Goal: Task Accomplishment & Management: Use online tool/utility

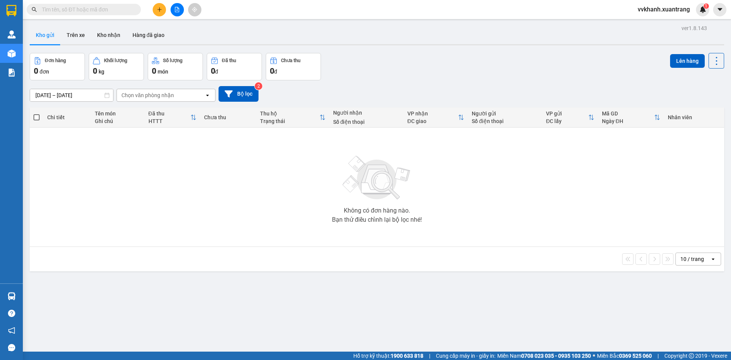
click at [183, 5] on div at bounding box center [176, 9] width 57 height 13
click at [177, 9] on icon "file-add" at bounding box center [177, 9] width 4 height 5
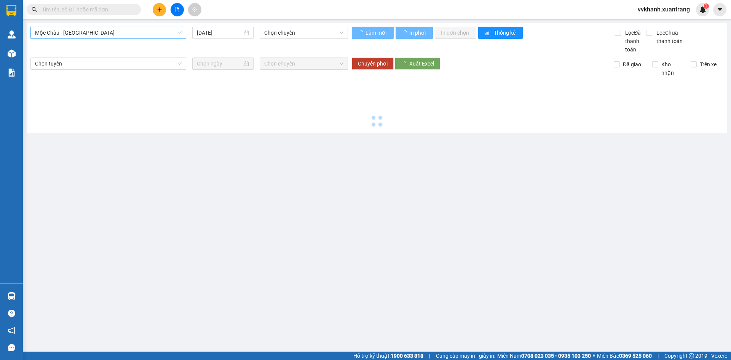
type input "[DATE]"
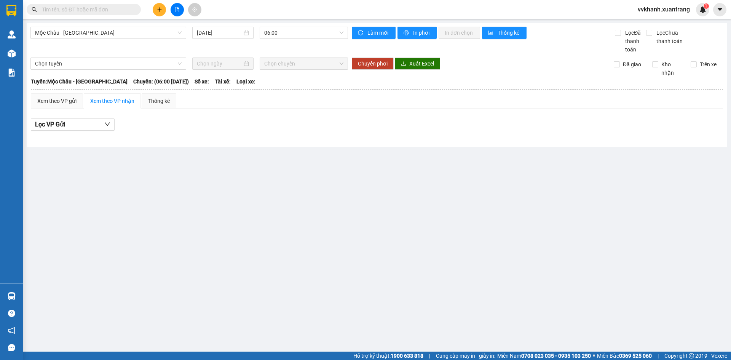
click at [84, 26] on div "Mộc Châu - Mỹ Đình 14/09/2025 06:00 Làm mới In phơi In đơn chọn Thống kê Lọc Đã…" at bounding box center [377, 85] width 700 height 124
click at [85, 33] on span "Mộc Châu - Mỹ Đình" at bounding box center [108, 32] width 147 height 11
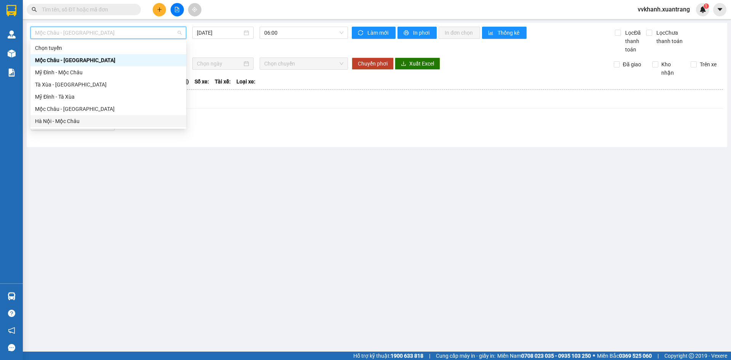
click at [85, 126] on div "Hà Nội - Mộc Châu" at bounding box center [108, 121] width 156 height 12
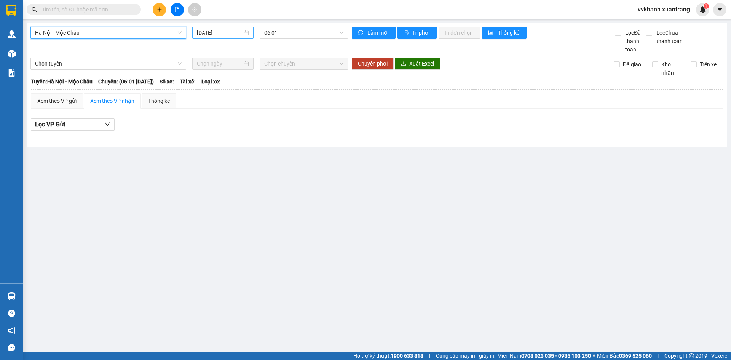
click at [202, 31] on input "14/09/2025" at bounding box center [219, 33] width 45 height 8
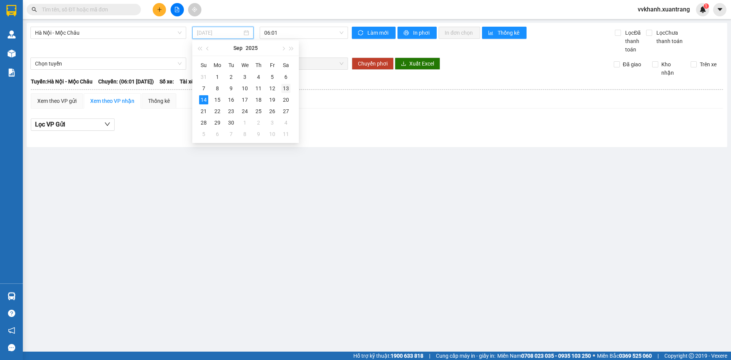
click at [284, 91] on div "13" at bounding box center [285, 88] width 9 height 9
type input "13/09/2025"
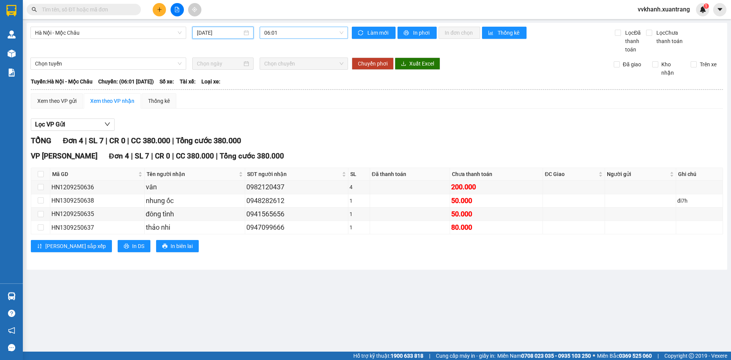
click at [287, 32] on span "06:01" at bounding box center [303, 32] width 79 height 11
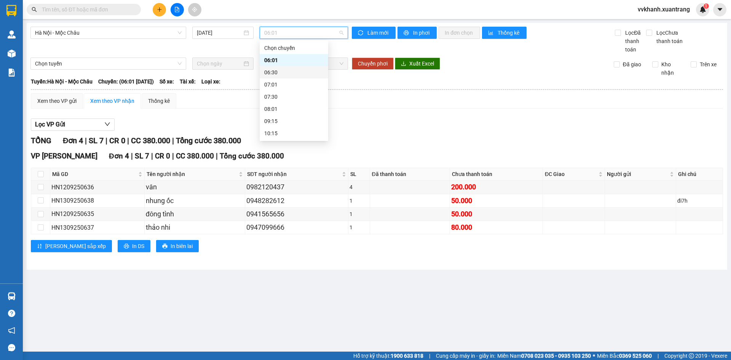
click at [287, 69] on div "06:30" at bounding box center [293, 72] width 59 height 8
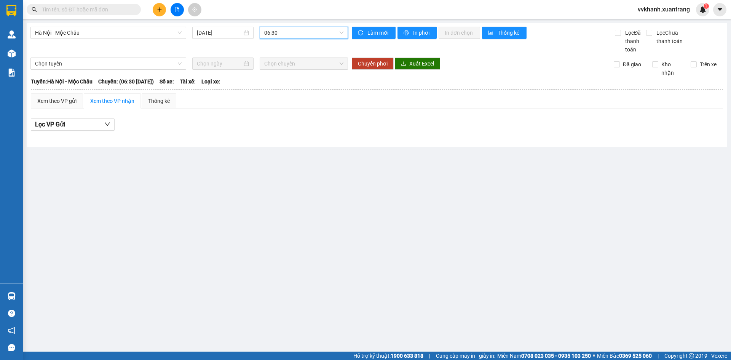
click at [287, 36] on span "06:30" at bounding box center [303, 32] width 79 height 11
click at [289, 87] on div "07:01" at bounding box center [293, 84] width 59 height 8
click at [289, 38] on span "07:01" at bounding box center [303, 32] width 79 height 11
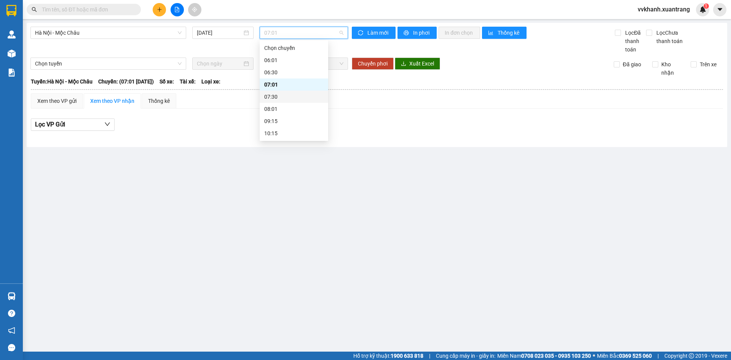
click at [277, 95] on div "07:30" at bounding box center [293, 96] width 59 height 8
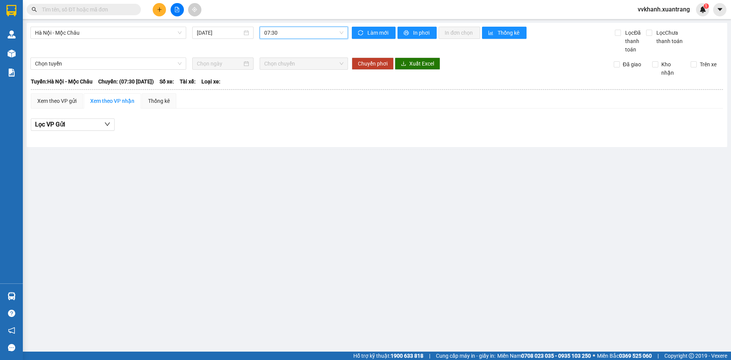
click at [278, 36] on span "07:30" at bounding box center [303, 32] width 79 height 11
click at [271, 111] on div "08:01" at bounding box center [293, 109] width 59 height 8
click at [273, 32] on span "08:01" at bounding box center [303, 32] width 79 height 11
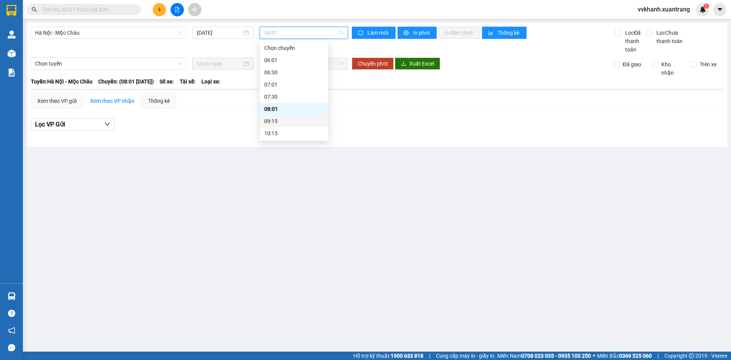
click at [273, 118] on div "09:15" at bounding box center [293, 121] width 59 height 8
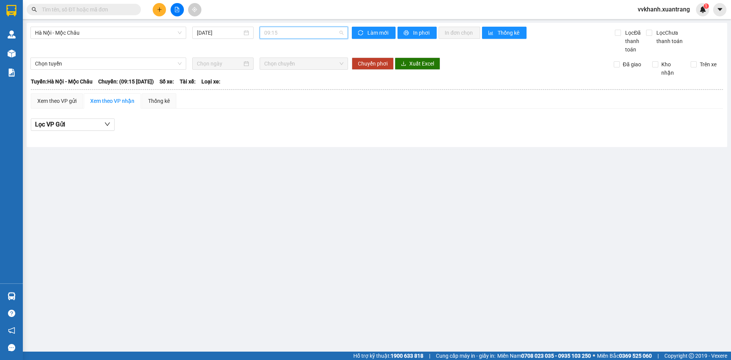
click at [284, 37] on span "09:15" at bounding box center [303, 32] width 79 height 11
click at [283, 94] on div "10:15" at bounding box center [293, 95] width 59 height 8
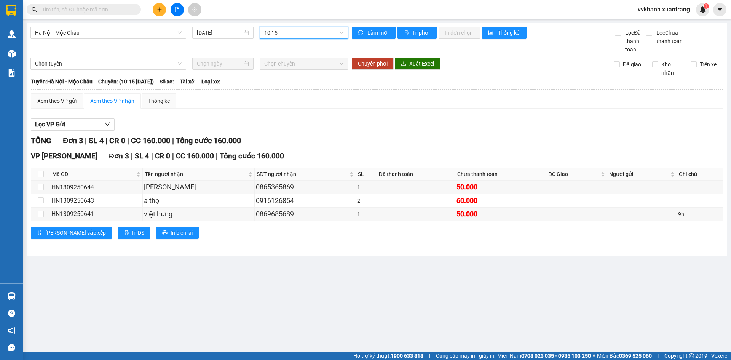
click at [279, 31] on span "10:15" at bounding box center [303, 32] width 79 height 11
click at [285, 85] on div "09:15" at bounding box center [293, 83] width 59 height 8
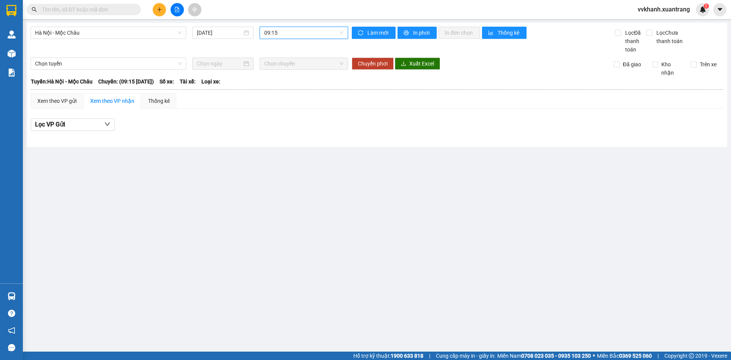
click at [287, 32] on span "09:15" at bounding box center [303, 32] width 79 height 11
click at [290, 67] on div "08:01" at bounding box center [293, 71] width 59 height 8
click at [286, 33] on span "08:01" at bounding box center [303, 32] width 79 height 11
click at [275, 65] on div "08:01" at bounding box center [294, 71] width 69 height 12
click at [277, 54] on div "Hà Nội - Mộc Châu 13/09/2025 08:01 Làm mới In phơi In đơn chọn Thống kê Lọc Đã …" at bounding box center [377, 85] width 700 height 124
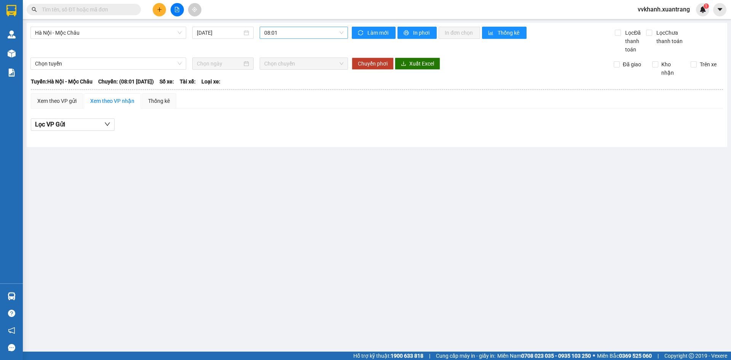
click at [280, 37] on span "08:01" at bounding box center [303, 32] width 79 height 11
click at [281, 59] on div "07:30" at bounding box center [293, 58] width 59 height 8
click at [281, 35] on span "07:30" at bounding box center [303, 32] width 79 height 11
click at [281, 49] on div "07:01" at bounding box center [293, 46] width 59 height 8
click at [284, 31] on span "07:01" at bounding box center [303, 32] width 79 height 11
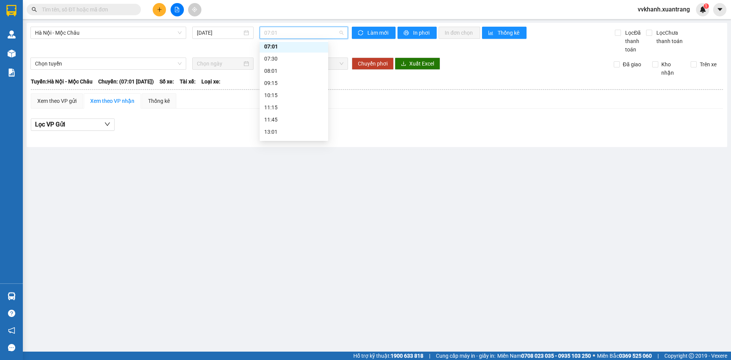
scroll to position [37, 0]
click at [286, 91] on div "10:15" at bounding box center [294, 97] width 69 height 12
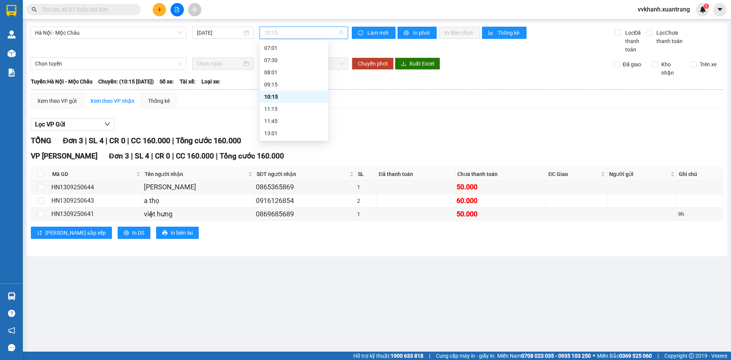
click at [292, 36] on span "10:15" at bounding box center [303, 32] width 79 height 11
click at [277, 109] on div "11:15" at bounding box center [293, 109] width 59 height 8
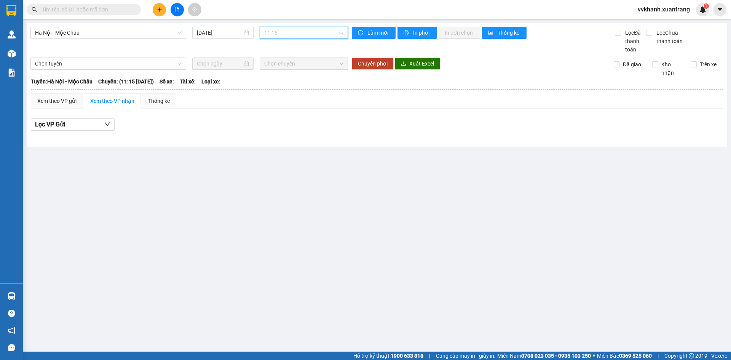
click at [286, 32] on span "11:15" at bounding box center [303, 32] width 79 height 11
click at [279, 121] on div "11:45" at bounding box center [293, 121] width 59 height 8
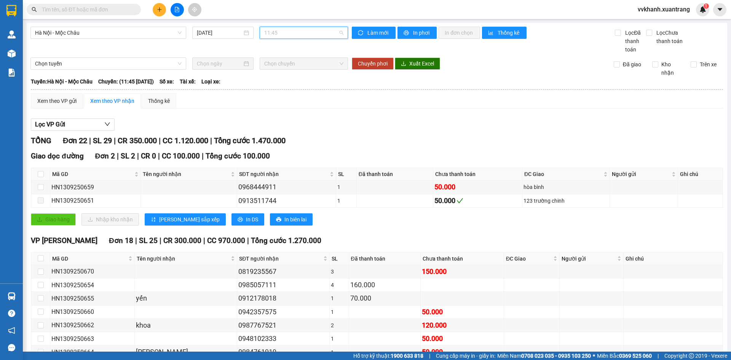
click at [301, 28] on span "11:45" at bounding box center [303, 32] width 79 height 11
click at [288, 96] on div "13:01" at bounding box center [291, 95] width 59 height 8
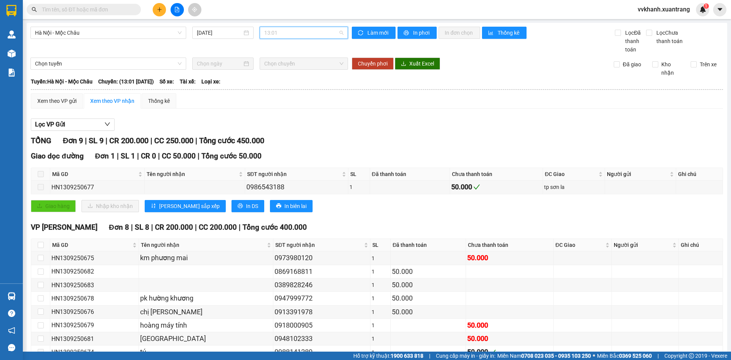
click at [290, 38] on span "13:01" at bounding box center [303, 32] width 79 height 11
click at [285, 108] on div "14:15" at bounding box center [291, 107] width 59 height 8
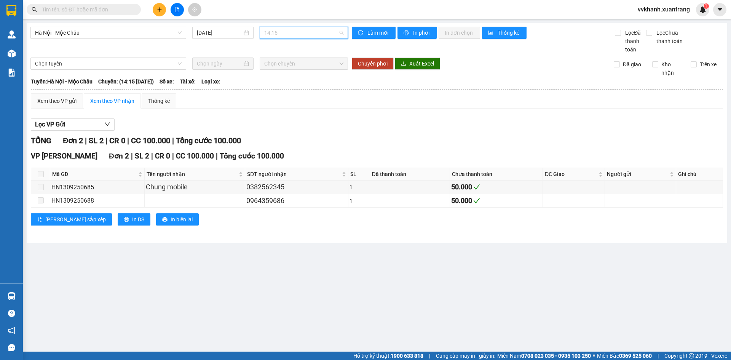
click at [301, 38] on span "14:15" at bounding box center [303, 32] width 79 height 11
click at [289, 124] on div "15:15" at bounding box center [294, 119] width 69 height 12
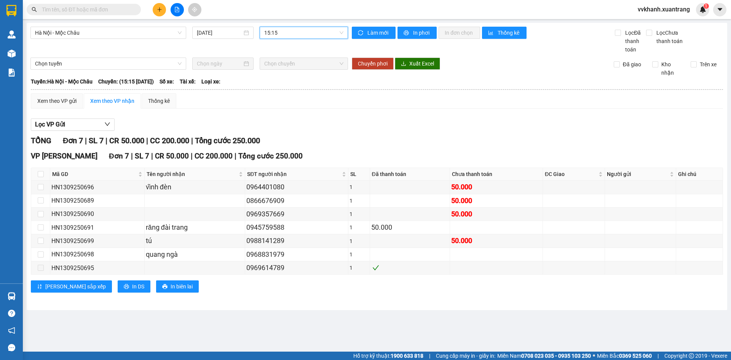
click at [295, 38] on span "15:15" at bounding box center [303, 32] width 79 height 11
click at [279, 131] on div "16:15" at bounding box center [293, 132] width 59 height 8
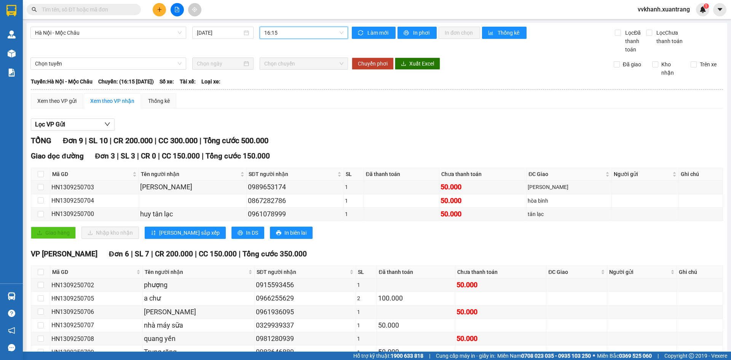
click at [294, 32] on span "16:15" at bounding box center [303, 32] width 79 height 11
click at [290, 104] on div "17:15" at bounding box center [291, 106] width 59 height 8
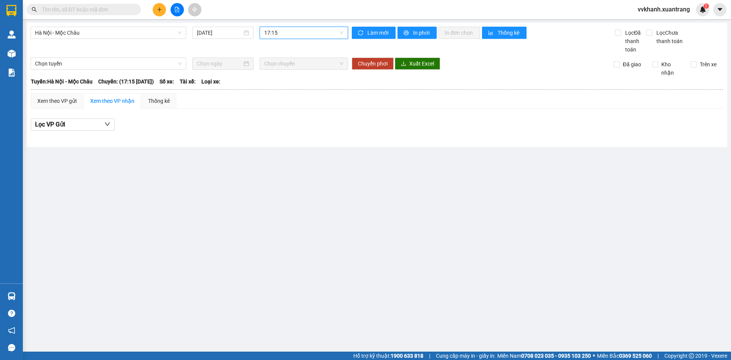
click at [294, 31] on span "17:15" at bounding box center [303, 32] width 79 height 11
click at [278, 122] on div "18:15" at bounding box center [293, 118] width 59 height 8
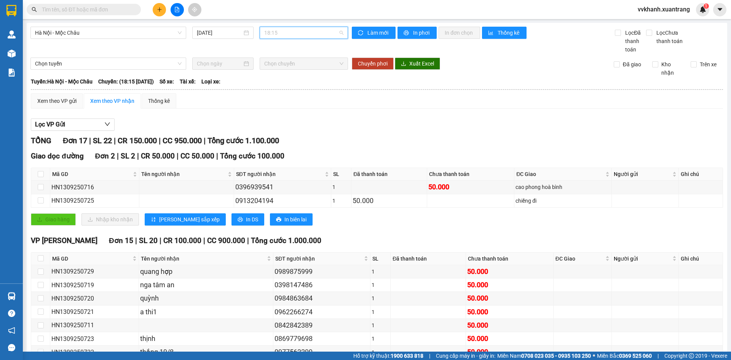
click at [279, 34] on span "18:15" at bounding box center [303, 32] width 79 height 11
click at [279, 128] on div "19:15" at bounding box center [291, 130] width 59 height 8
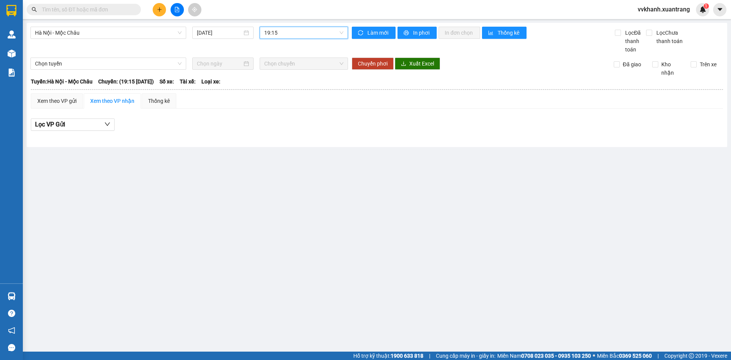
click at [282, 33] on span "19:15" at bounding box center [303, 32] width 79 height 11
click at [286, 127] on div "19:15" at bounding box center [294, 121] width 69 height 12
click at [274, 38] on span "19:15" at bounding box center [303, 32] width 79 height 11
click at [288, 137] on div "22:00 (TC)" at bounding box center [293, 133] width 59 height 8
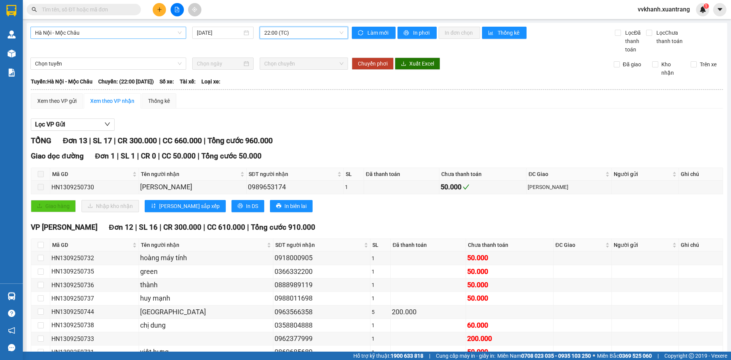
click at [150, 35] on span "Hà Nội - Mộc Châu" at bounding box center [108, 32] width 147 height 11
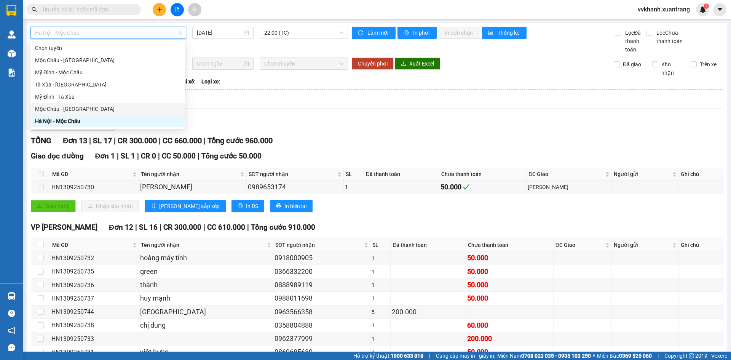
click at [110, 111] on div "Mộc Châu - Hà Nội" at bounding box center [107, 109] width 145 height 8
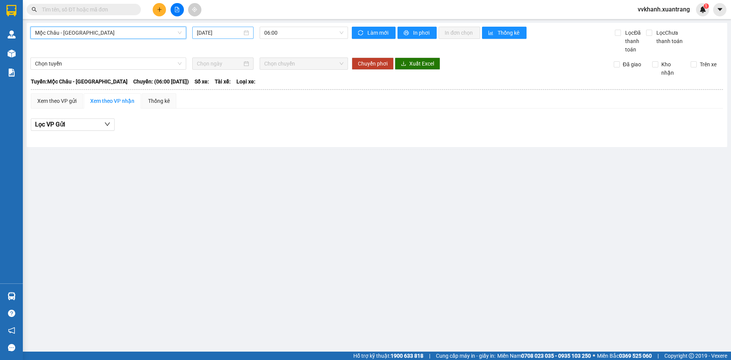
click at [238, 33] on input "14/09/2025" at bounding box center [219, 33] width 45 height 8
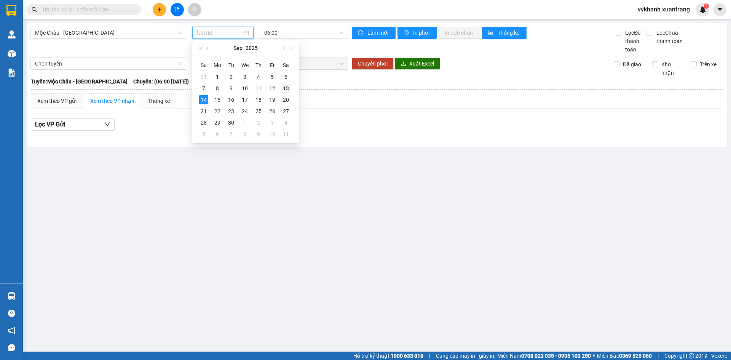
click at [285, 89] on div "13" at bounding box center [285, 88] width 9 height 9
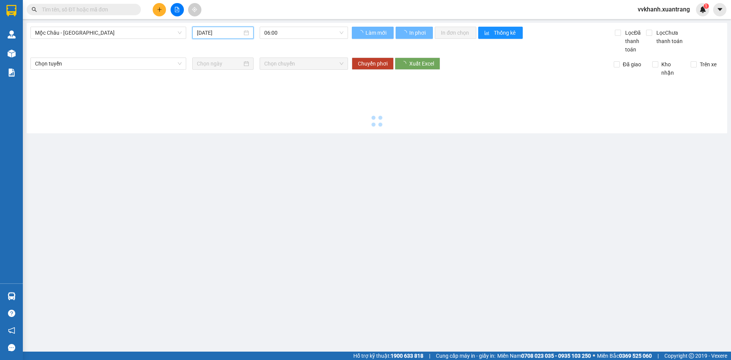
type input "13/09/2025"
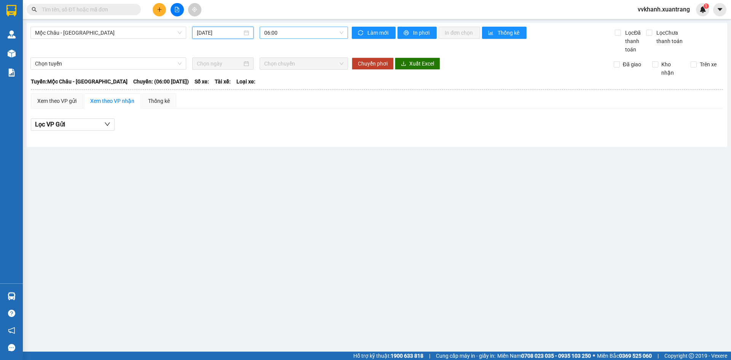
click at [294, 31] on span "06:00" at bounding box center [303, 32] width 79 height 11
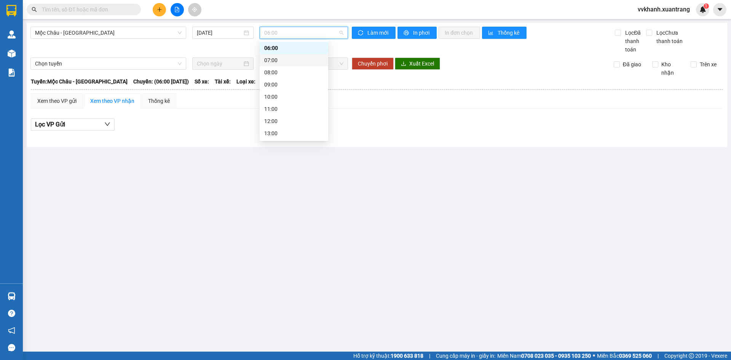
click at [292, 58] on div "07:00" at bounding box center [293, 60] width 59 height 8
click at [290, 33] on span "07:00" at bounding box center [303, 32] width 79 height 11
click at [289, 72] on div "08:00" at bounding box center [293, 72] width 59 height 8
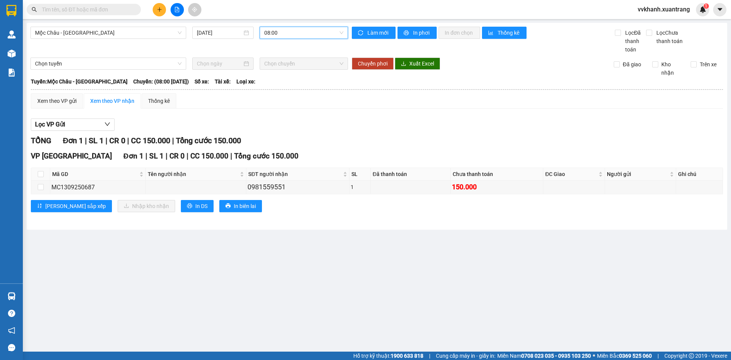
click at [297, 30] on span "08:00" at bounding box center [303, 32] width 79 height 11
click at [298, 84] on div "09:00" at bounding box center [293, 84] width 59 height 8
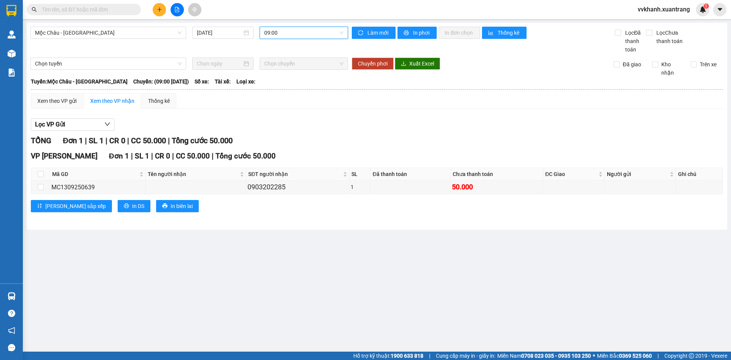
click at [290, 35] on span "09:00" at bounding box center [303, 32] width 79 height 11
click at [287, 96] on div "10:00" at bounding box center [293, 96] width 59 height 8
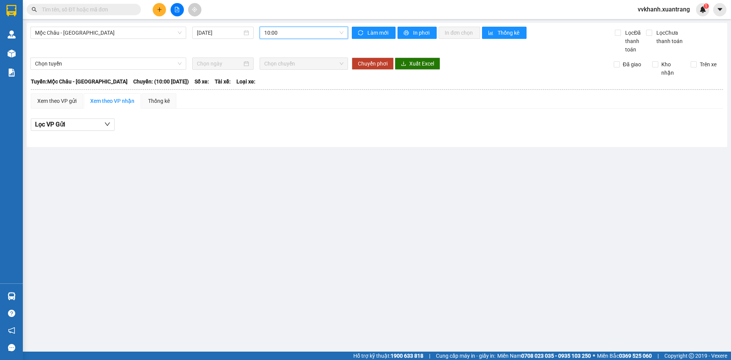
click at [283, 36] on span "10:00" at bounding box center [303, 32] width 79 height 11
click at [283, 105] on div "11:00" at bounding box center [293, 109] width 59 height 8
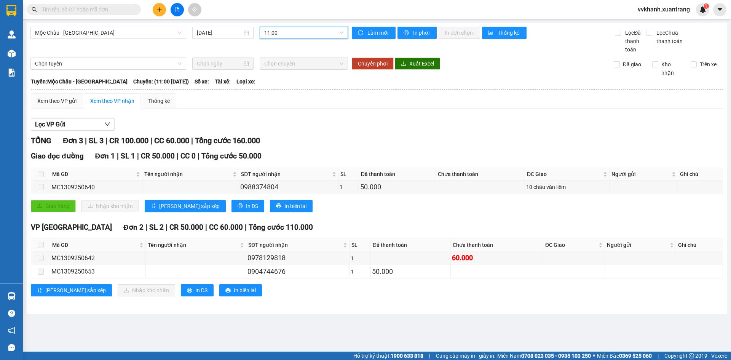
click at [269, 17] on div "Kết quả tìm kiếm ( 0 ) Bộ lọc No Data vvkhanh.xuantrang 1" at bounding box center [365, 9] width 731 height 19
click at [276, 29] on span "11:00" at bounding box center [303, 32] width 79 height 11
click at [283, 119] on div "12:00" at bounding box center [293, 121] width 59 height 8
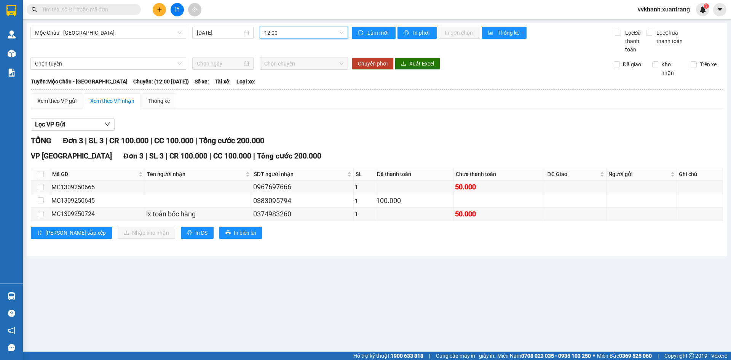
click at [285, 33] on span "12:00" at bounding box center [303, 32] width 79 height 11
click at [287, 92] on div "13:00" at bounding box center [293, 95] width 59 height 8
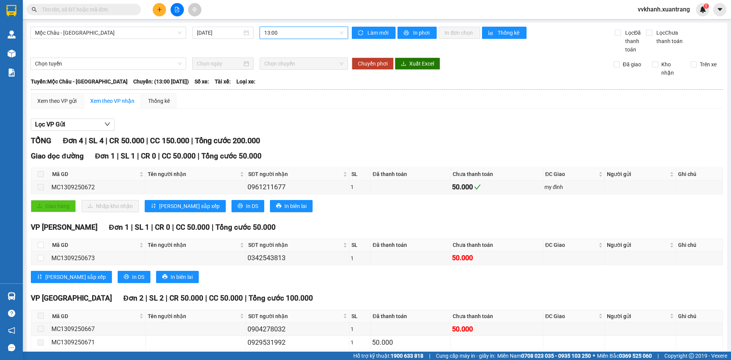
click at [290, 29] on span "13:00" at bounding box center [303, 32] width 79 height 11
click at [287, 71] on div "13:30" at bounding box center [291, 69] width 59 height 8
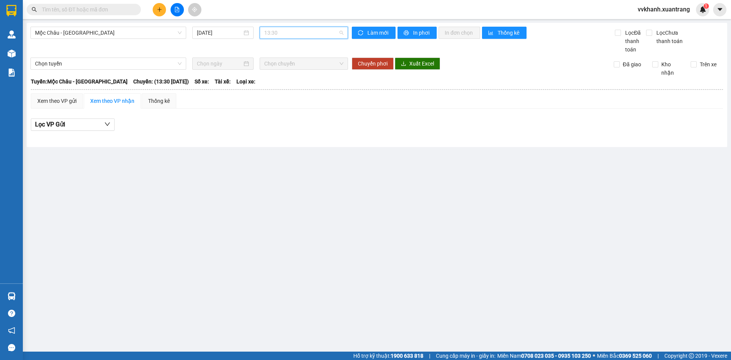
click at [290, 32] on span "13:30" at bounding box center [303, 32] width 79 height 11
click at [286, 83] on div "14:00" at bounding box center [293, 81] width 59 height 8
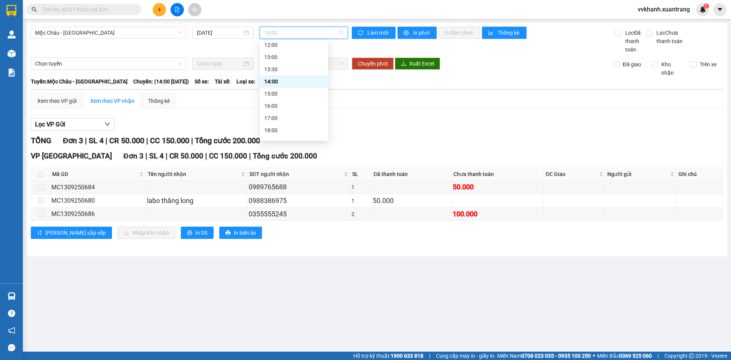
click at [299, 35] on span "14:00" at bounding box center [303, 32] width 79 height 11
click at [301, 89] on div "15:00" at bounding box center [293, 93] width 59 height 8
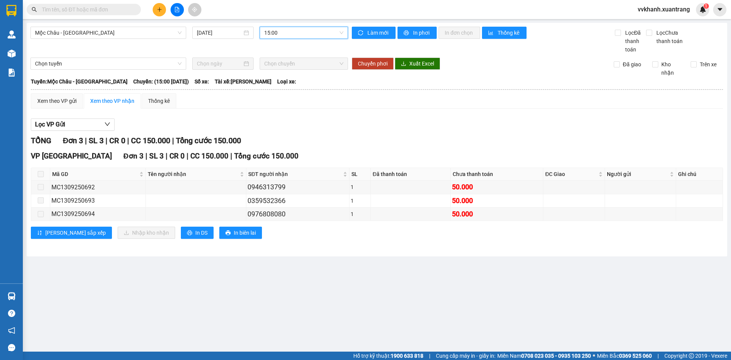
click at [302, 24] on div "Mộc Châu - Hà Nội 13/09/2025 15:00 15:00 Làm mới In phơi In đơn chọn Thống kê L…" at bounding box center [377, 139] width 700 height 233
click at [301, 31] on span "15:00" at bounding box center [303, 32] width 79 height 11
click at [288, 108] on div "16:00" at bounding box center [293, 106] width 59 height 8
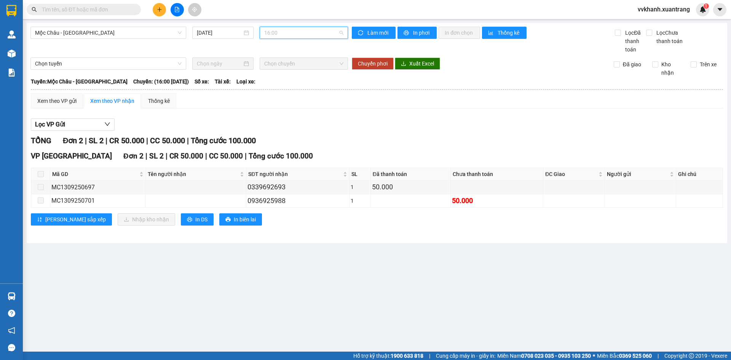
click at [293, 33] on span "16:00" at bounding box center [303, 32] width 79 height 11
click at [288, 118] on div "17:00" at bounding box center [293, 118] width 59 height 8
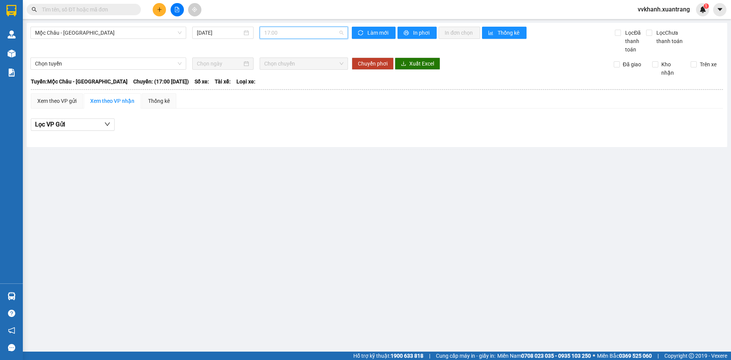
click at [285, 33] on span "17:00" at bounding box center [303, 32] width 79 height 11
click at [290, 133] on div "18:00" at bounding box center [293, 130] width 59 height 8
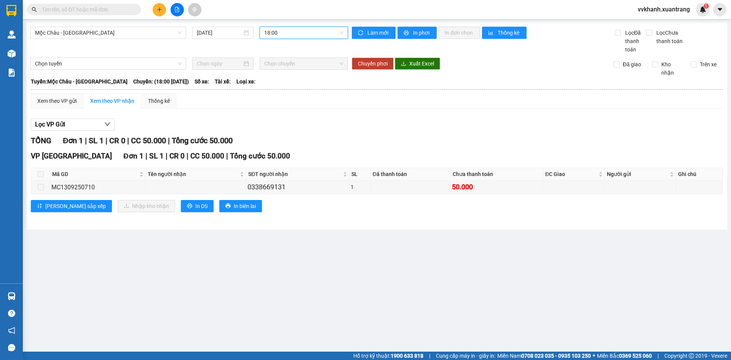
click at [293, 33] on span "18:00" at bounding box center [303, 32] width 79 height 11
click at [287, 120] on div "19:00" at bounding box center [293, 121] width 59 height 8
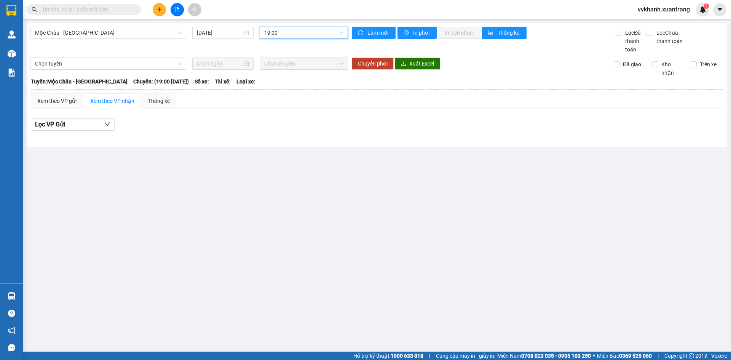
click at [283, 36] on span "19:00" at bounding box center [303, 32] width 79 height 11
click at [279, 134] on div "23:00" at bounding box center [293, 133] width 59 height 8
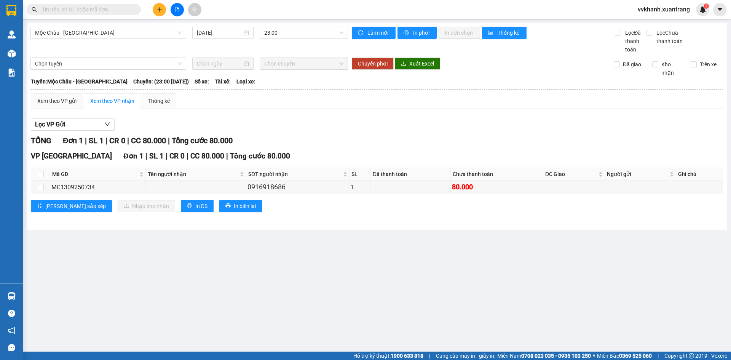
click at [295, 148] on div "TỔNG Đơn 1 | SL 1 | CR 0 | CC 80.000 | Tổng cước 80.000 VP HÀ NỘI Đơn 1 | SL 1 …" at bounding box center [377, 178] width 692 height 87
click at [282, 33] on span "23:00" at bounding box center [303, 32] width 79 height 11
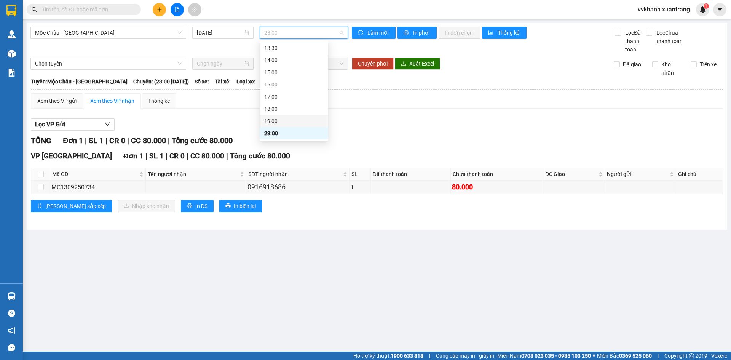
click at [274, 120] on div "19:00" at bounding box center [293, 121] width 59 height 8
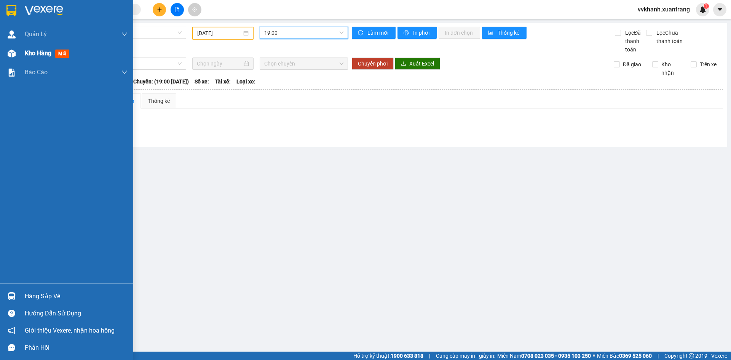
click at [15, 54] on img at bounding box center [12, 53] width 8 height 8
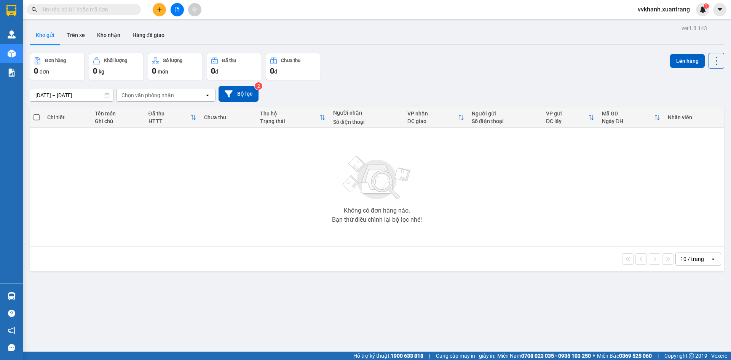
click at [384, 77] on div "Đơn hàng 0 đơn Khối lượng 0 kg Số lượng 0 món Đã thu 0 đ Chưa thu 0 đ Lên hàng" at bounding box center [377, 66] width 694 height 27
click at [451, 128] on table "Chi tiết Tên món Ghi chú Đã thu HTTT Chưa thu Thu hộ Trạng thái Người nhận Số đ…" at bounding box center [377, 176] width 694 height 139
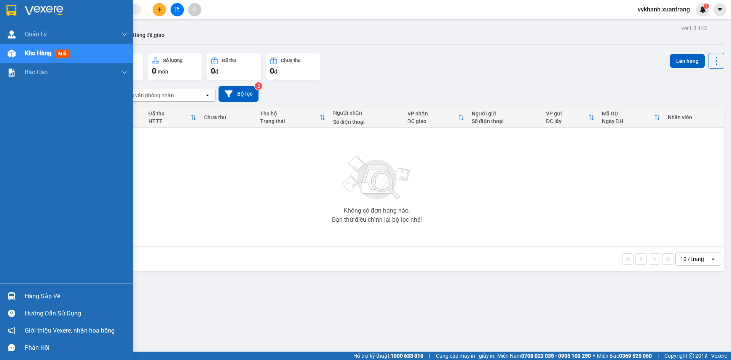
click at [16, 56] on div at bounding box center [11, 53] width 13 height 13
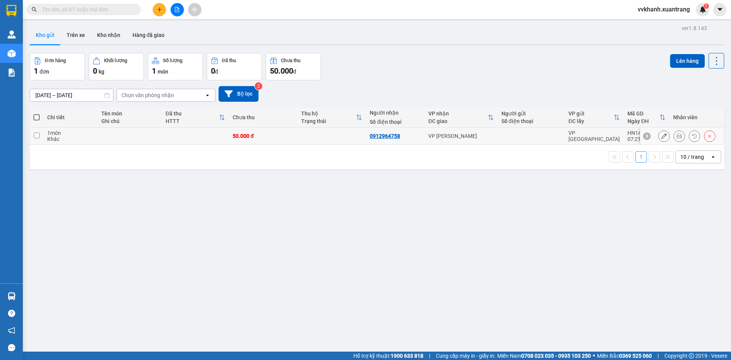
click at [677, 137] on button at bounding box center [679, 135] width 11 height 13
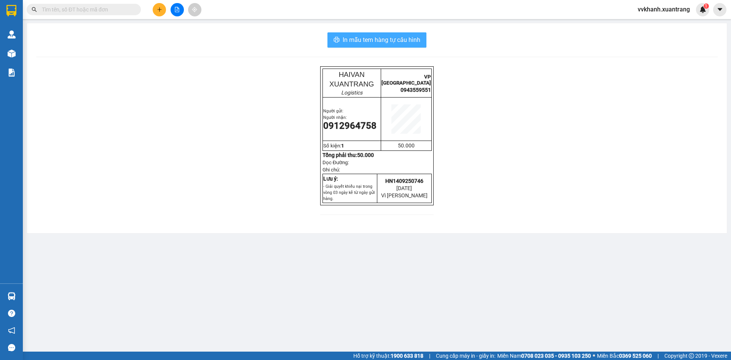
click at [407, 39] on span "In mẫu tem hàng tự cấu hình" at bounding box center [382, 40] width 78 height 10
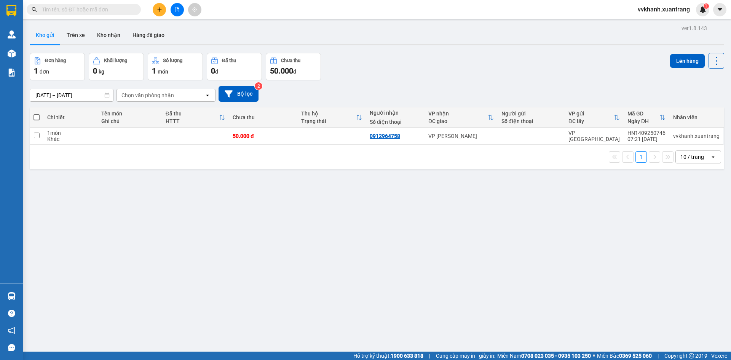
click at [403, 257] on div "ver 1.8.143 Kho gửi Trên xe Kho nhận Hàng đã giao Đơn hàng 1 đơn Khối lượng 0 k…" at bounding box center [377, 203] width 700 height 360
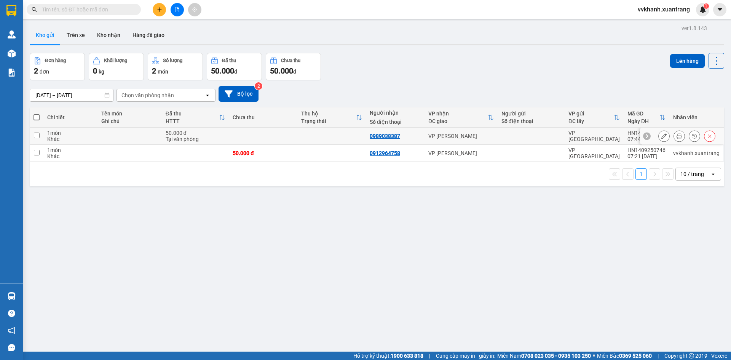
click at [676, 134] on icon at bounding box center [678, 135] width 5 height 5
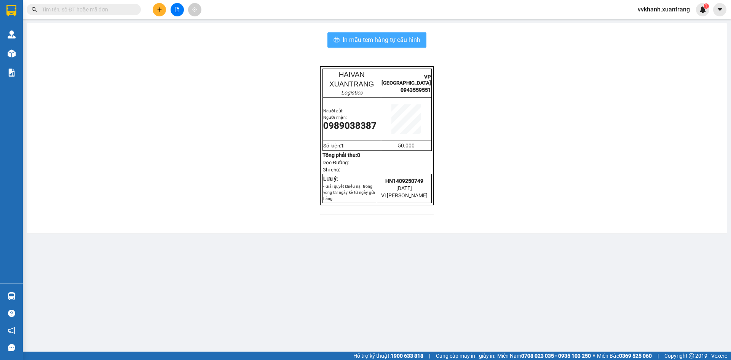
drag, startPoint x: 387, startPoint y: 40, endPoint x: 399, endPoint y: 58, distance: 22.3
click at [386, 40] on span "In mẫu tem hàng tự cấu hình" at bounding box center [382, 40] width 78 height 10
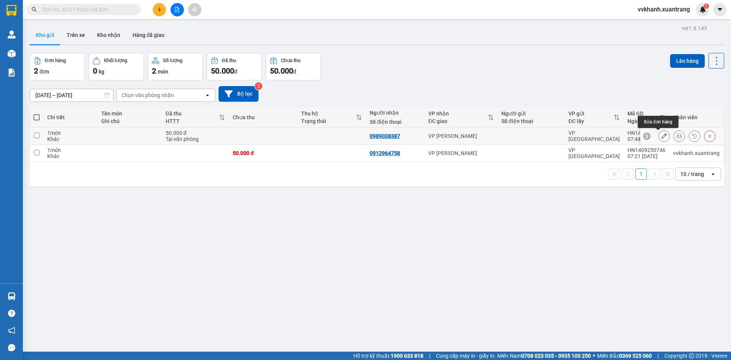
click at [661, 135] on button at bounding box center [663, 135] width 11 height 13
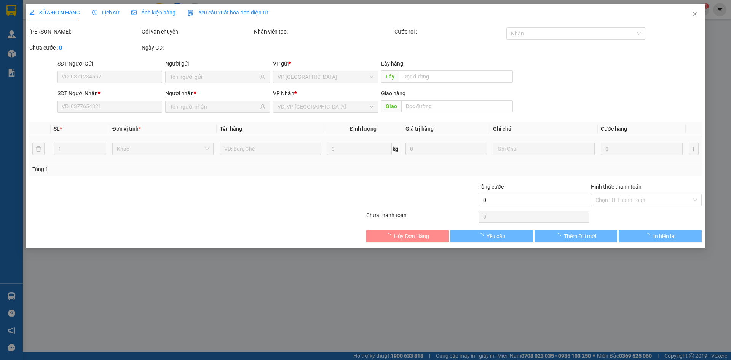
type input "0989038387"
type input "50.000"
type input "0"
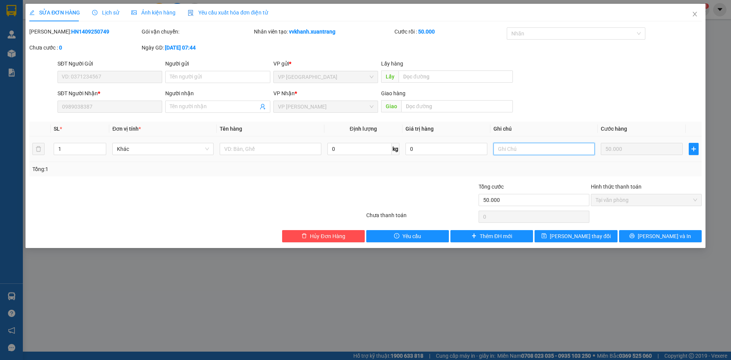
click at [569, 152] on input "text" at bounding box center [543, 149] width 101 height 12
type input "d"
type input "đi 7h30"
click at [584, 236] on span "Lưu thay đổi" at bounding box center [580, 236] width 61 height 8
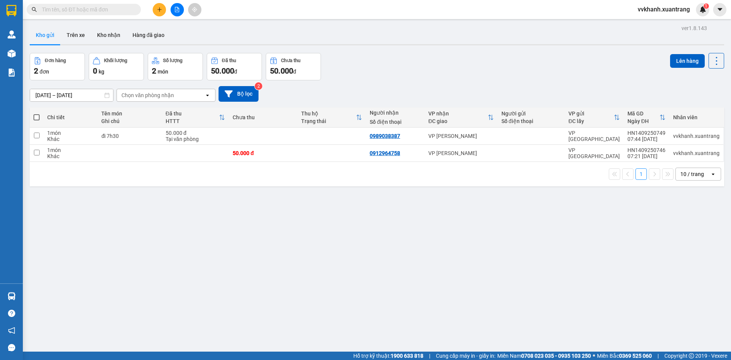
click at [118, 8] on input "text" at bounding box center [87, 9] width 90 height 8
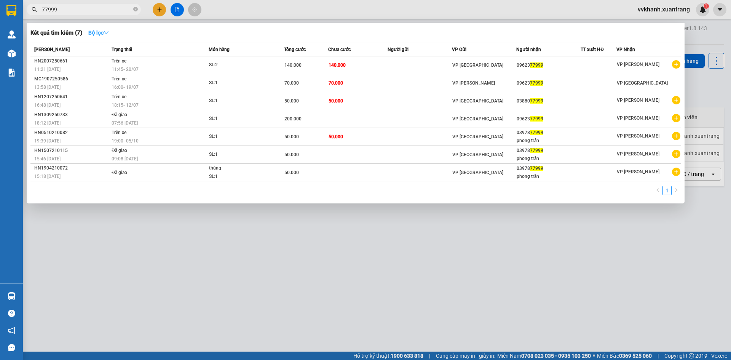
type input "77999"
click at [104, 35] on strong "Bộ lọc" at bounding box center [98, 33] width 21 height 6
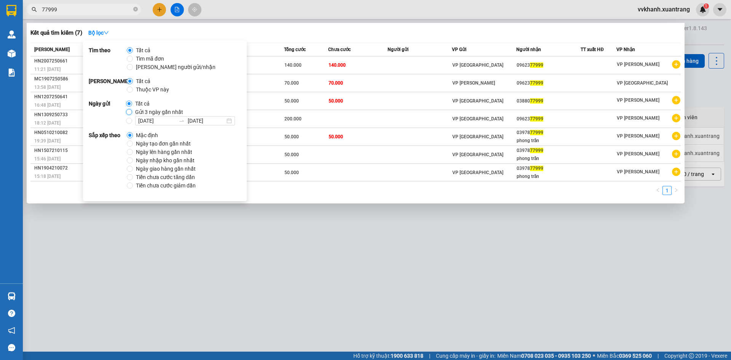
click at [129, 112] on input "Gửi 3 ngày gần nhất" at bounding box center [129, 112] width 6 height 6
radio input "true"
radio input "false"
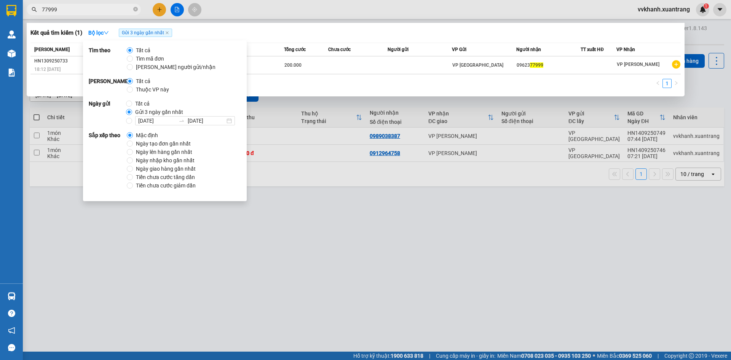
click at [315, 83] on div "1" at bounding box center [355, 86] width 650 height 14
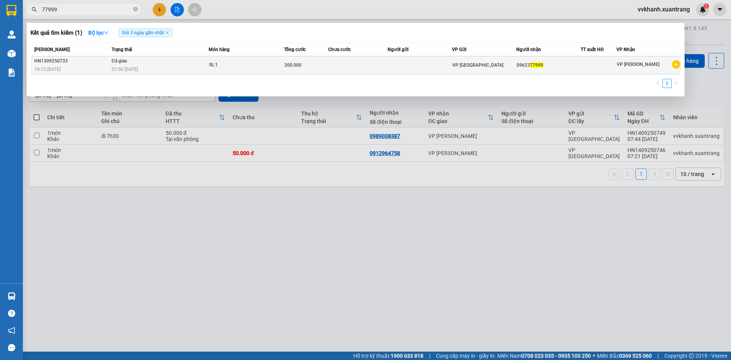
click at [311, 69] on div "200.000" at bounding box center [306, 65] width 44 height 8
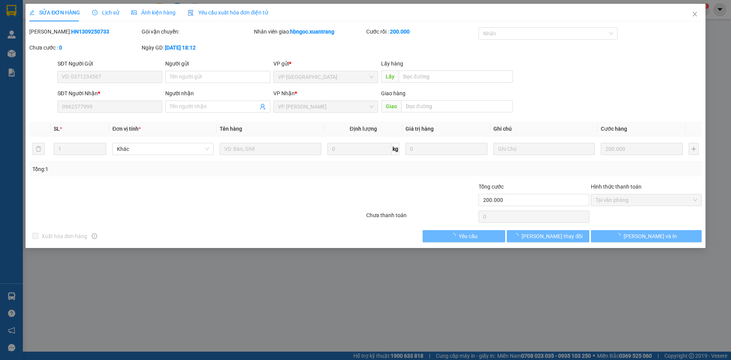
type input "0962377999"
type input "200.000"
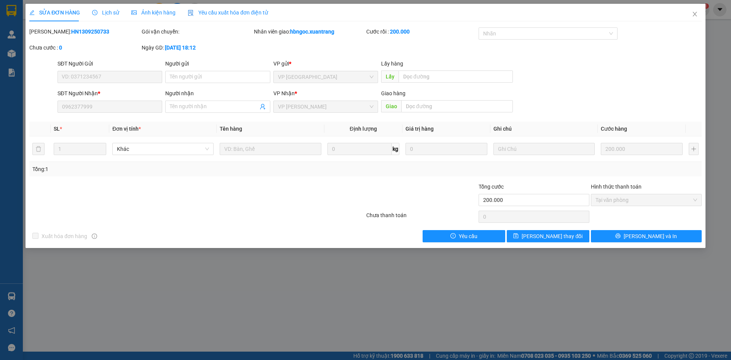
click at [169, 14] on span "Ảnh kiện hàng" at bounding box center [153, 13] width 44 height 6
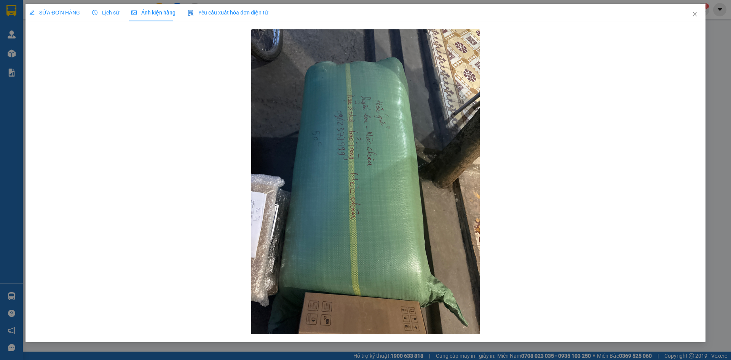
click at [111, 13] on span "Lịch sử" at bounding box center [105, 13] width 27 height 6
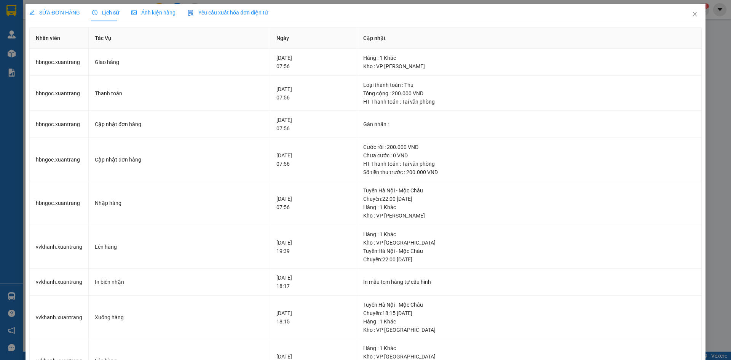
click at [148, 13] on span "Ảnh kiện hàng" at bounding box center [153, 13] width 44 height 6
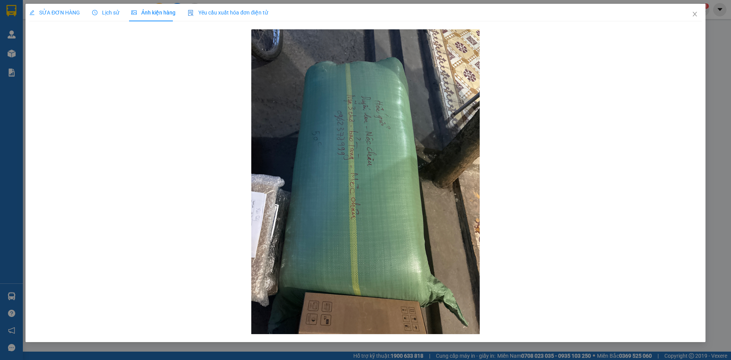
click at [117, 14] on span "Lịch sử" at bounding box center [105, 13] width 27 height 6
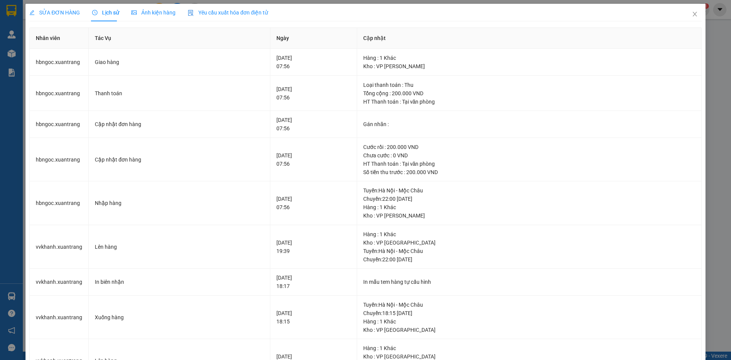
click at [144, 14] on span "Ảnh kiện hàng" at bounding box center [153, 13] width 44 height 6
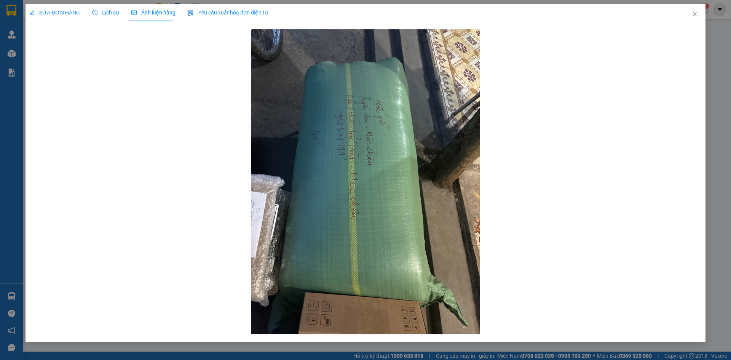
click at [108, 13] on span "Lịch sử" at bounding box center [105, 13] width 27 height 6
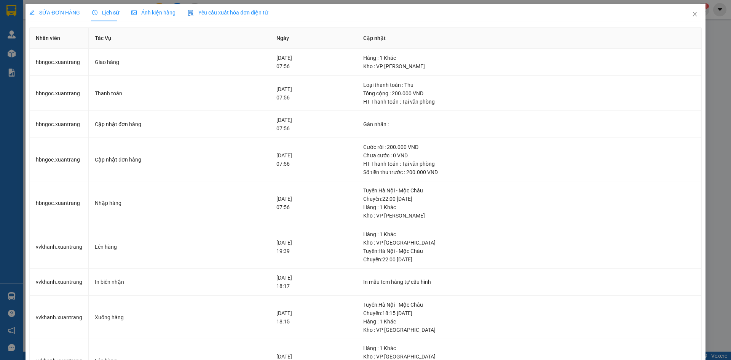
click at [150, 15] on span "Ảnh kiện hàng" at bounding box center [153, 13] width 44 height 6
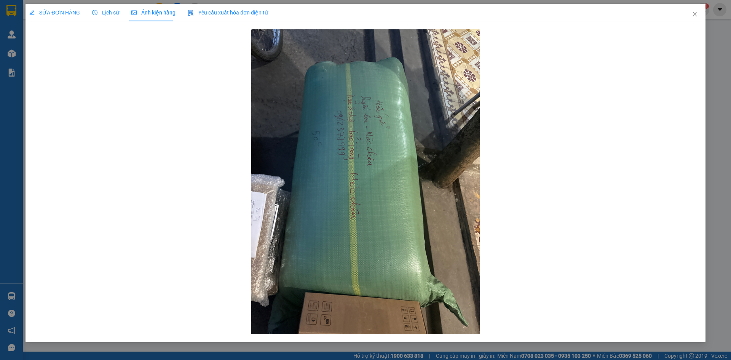
click at [116, 14] on span "Lịch sử" at bounding box center [105, 13] width 27 height 6
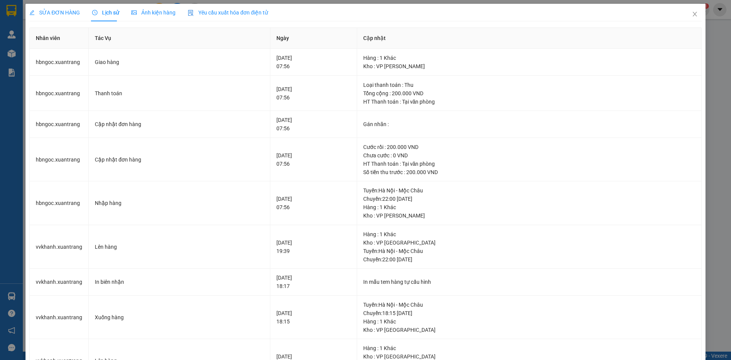
click at [149, 14] on span "Ảnh kiện hàng" at bounding box center [153, 13] width 44 height 6
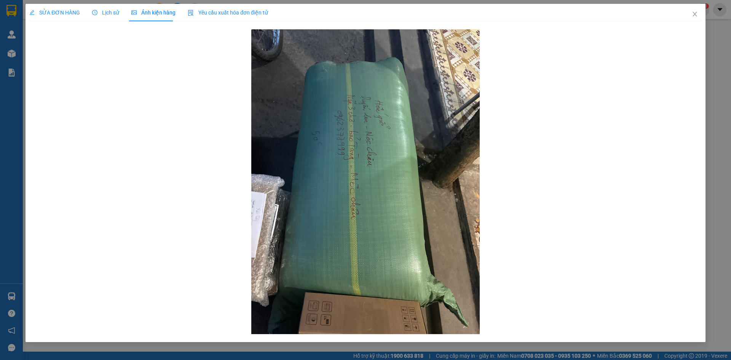
click at [115, 13] on span "Lịch sử" at bounding box center [105, 13] width 27 height 6
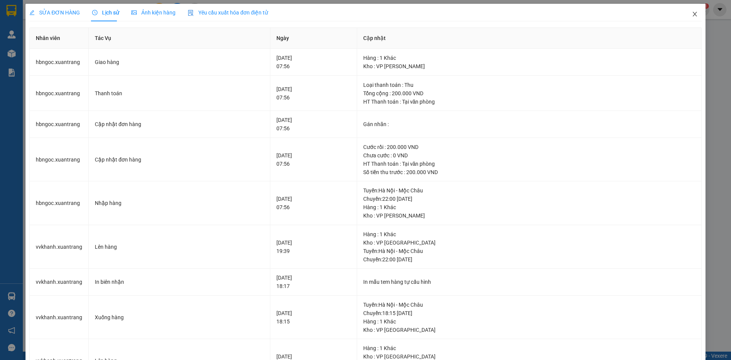
click at [692, 14] on span "Close" at bounding box center [694, 14] width 21 height 21
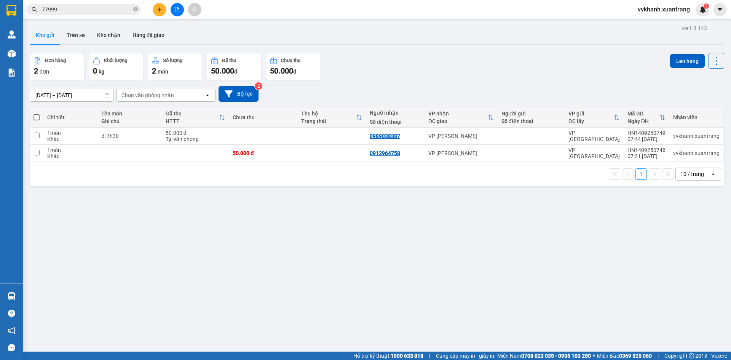
click at [108, 9] on input "77999" at bounding box center [87, 9] width 90 height 8
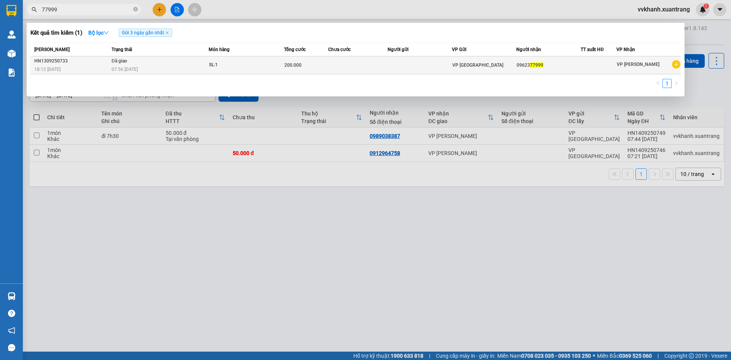
click at [145, 63] on td "Đã giao 07:56 - 14/09" at bounding box center [159, 65] width 99 height 18
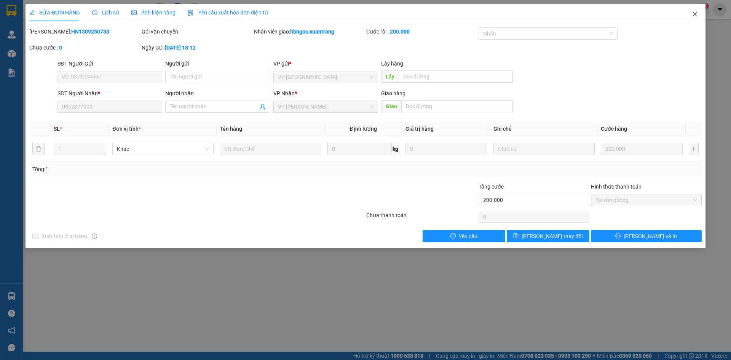
click at [694, 14] on icon "close" at bounding box center [694, 14] width 4 height 5
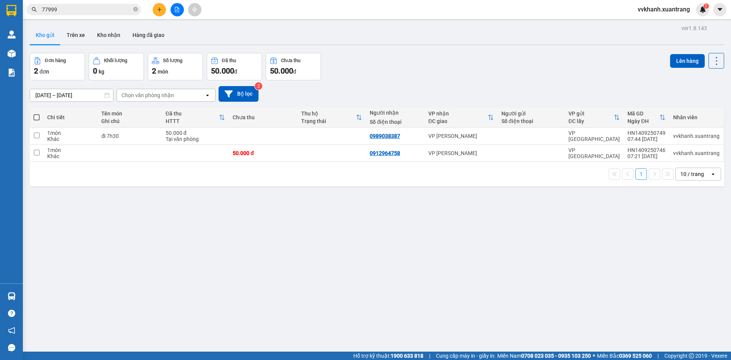
click at [110, 9] on input "77999" at bounding box center [87, 9] width 90 height 8
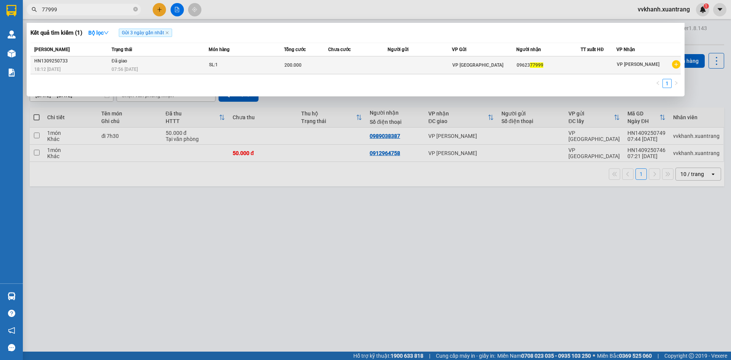
click at [222, 62] on div "SL: 1" at bounding box center [237, 65] width 57 height 8
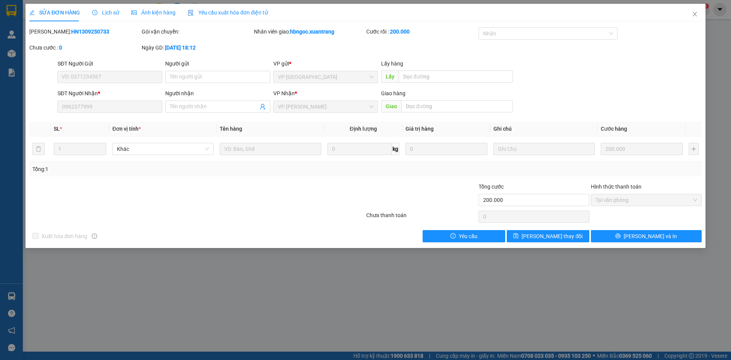
click at [105, 17] on div "Lịch sử" at bounding box center [105, 13] width 27 height 18
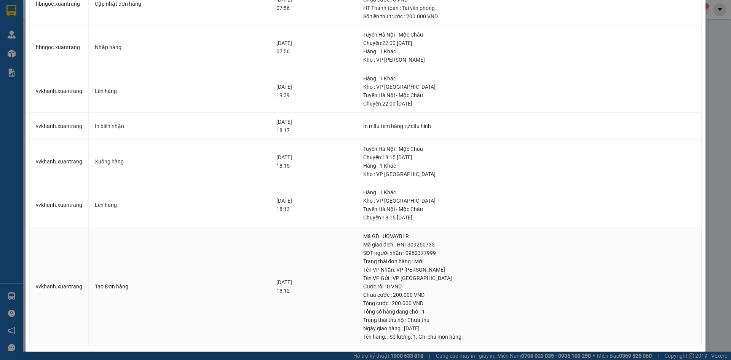
scroll to position [156, 0]
click at [712, 71] on div "SỬA ĐƠN HÀNG Lịch sử Ảnh kiện hàng Yêu cầu xuất hóa đơn điện tử Total Paid Fee …" at bounding box center [365, 180] width 731 height 360
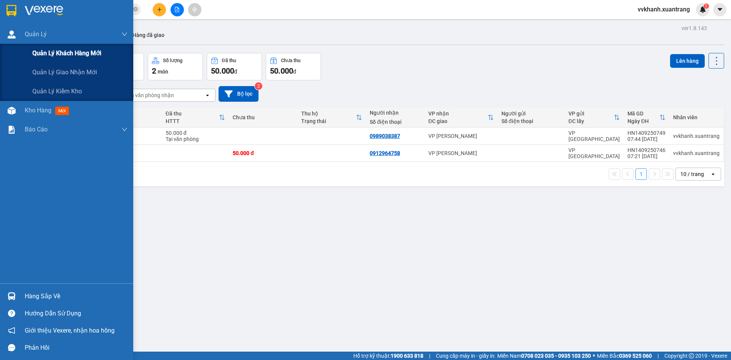
click at [13, 56] on div "Quản lý khách hàng mới" at bounding box center [66, 53] width 133 height 19
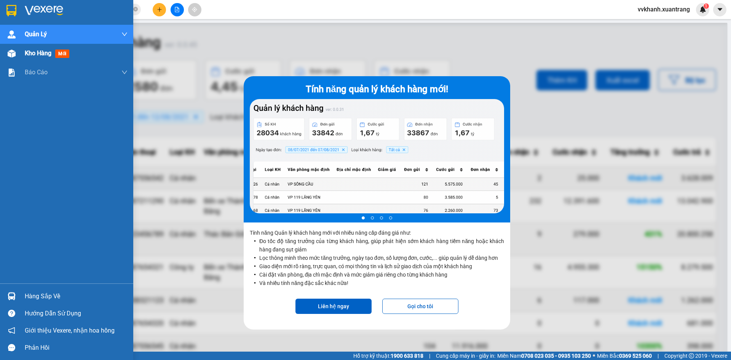
click at [30, 52] on span "Kho hàng" at bounding box center [38, 52] width 27 height 7
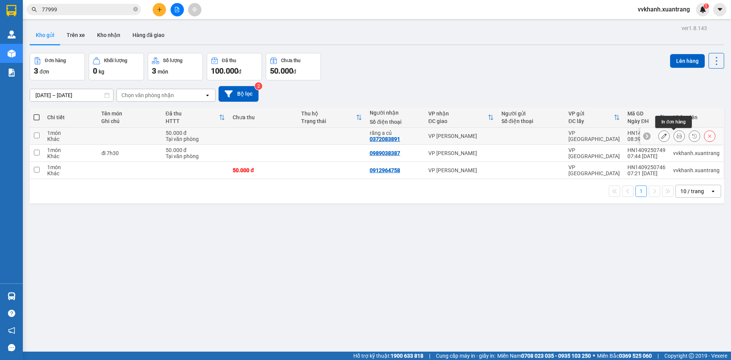
click at [676, 134] on icon at bounding box center [678, 135] width 5 height 5
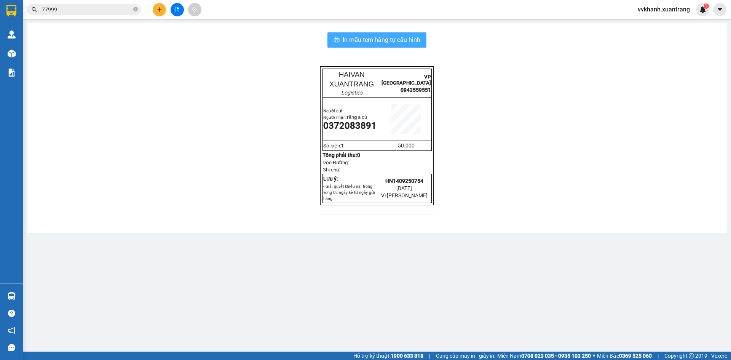
click at [417, 44] on span "In mẫu tem hàng tự cấu hình" at bounding box center [382, 40] width 78 height 10
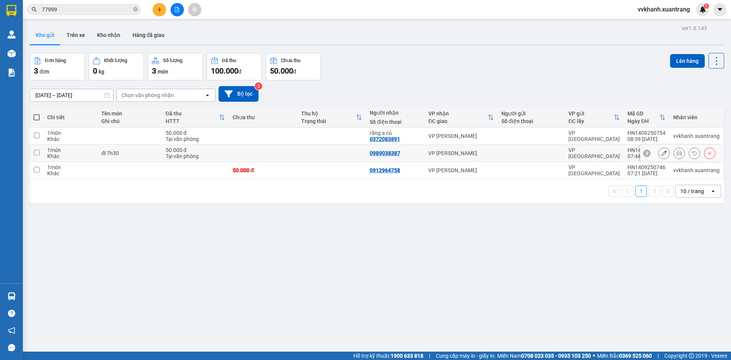
click at [36, 153] on input "checkbox" at bounding box center [37, 153] width 6 height 6
checkbox input "true"
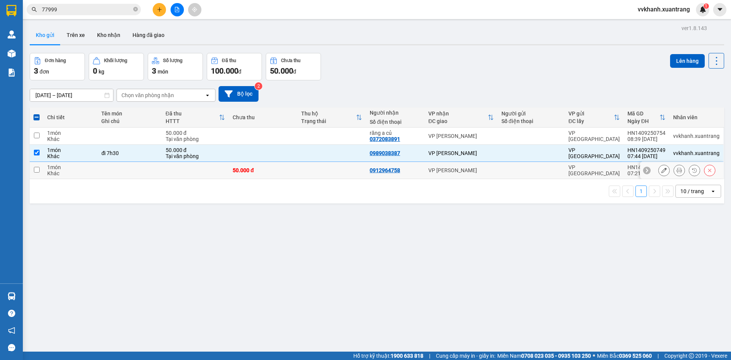
click at [35, 172] on input "checkbox" at bounding box center [37, 170] width 6 height 6
checkbox input "true"
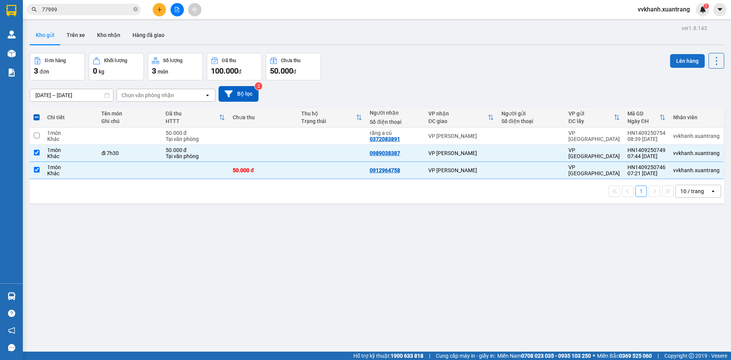
click at [678, 58] on button "Lên hàng" at bounding box center [687, 61] width 35 height 14
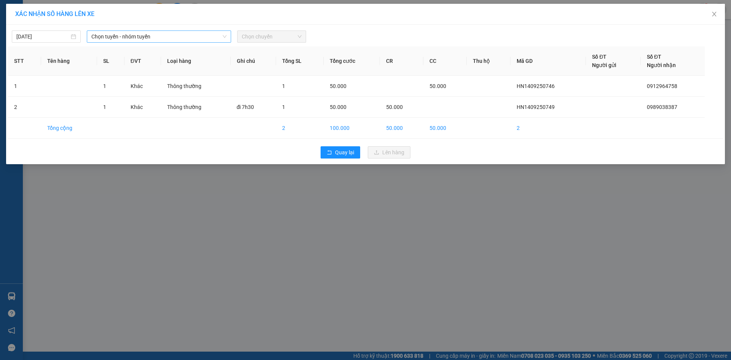
click at [120, 40] on span "Chọn tuyến - nhóm tuyến" at bounding box center [158, 36] width 135 height 11
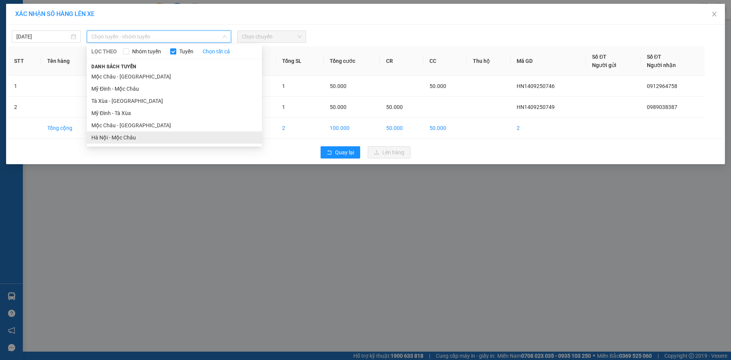
click at [142, 138] on li "Hà Nội - Mộc Châu" at bounding box center [174, 137] width 175 height 12
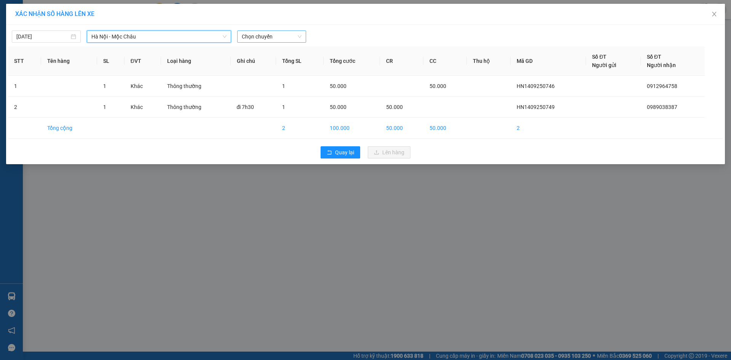
click at [287, 31] on span "Chọn chuyến" at bounding box center [272, 36] width 60 height 11
click at [263, 89] on div "09:15" at bounding box center [271, 87] width 59 height 8
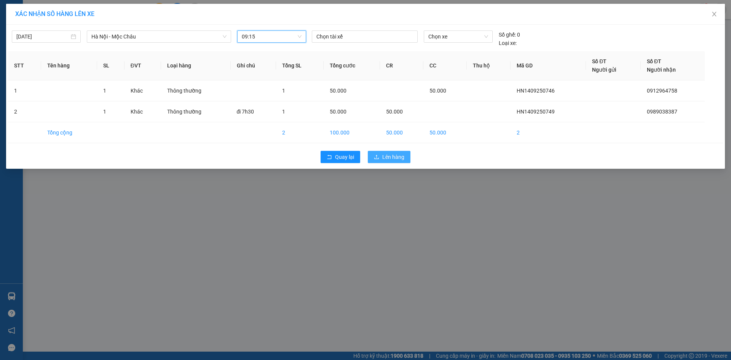
click at [385, 160] on span "Lên hàng" at bounding box center [393, 157] width 22 height 8
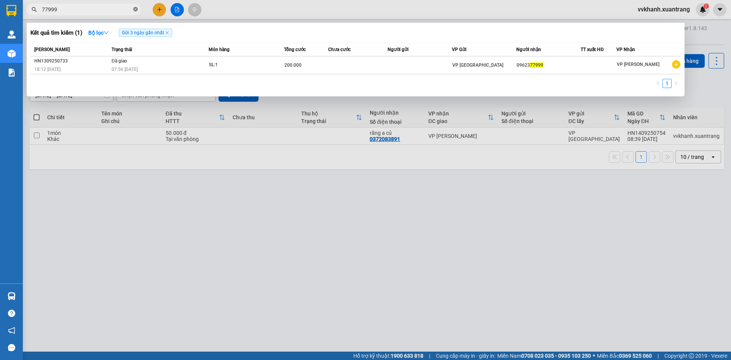
click at [135, 12] on span at bounding box center [135, 9] width 5 height 7
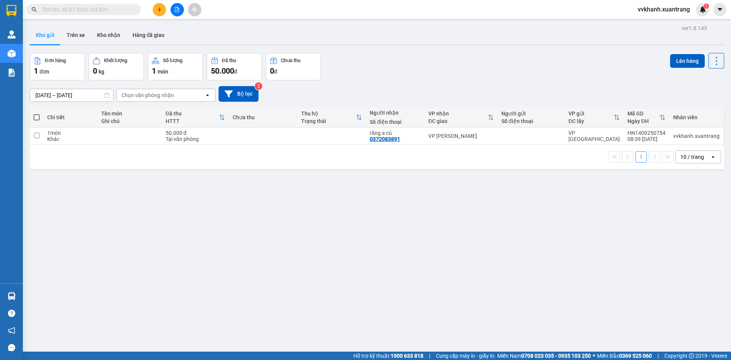
click at [129, 10] on input "text" at bounding box center [87, 9] width 90 height 8
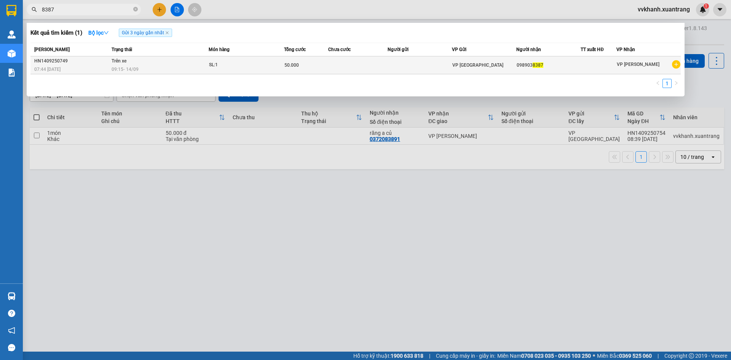
type input "8387"
click at [148, 61] on td "Trên xe 09:15 - 14/09" at bounding box center [159, 65] width 99 height 18
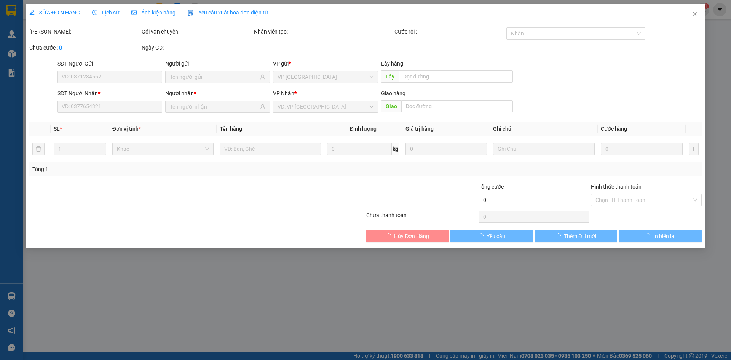
type input "0989038387"
type input "50.000"
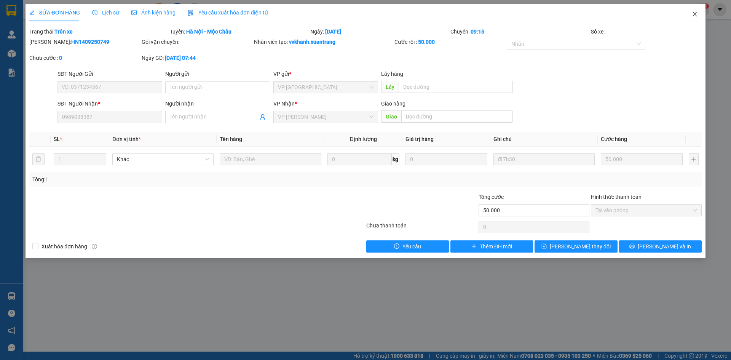
click at [692, 14] on icon "close" at bounding box center [695, 14] width 6 height 6
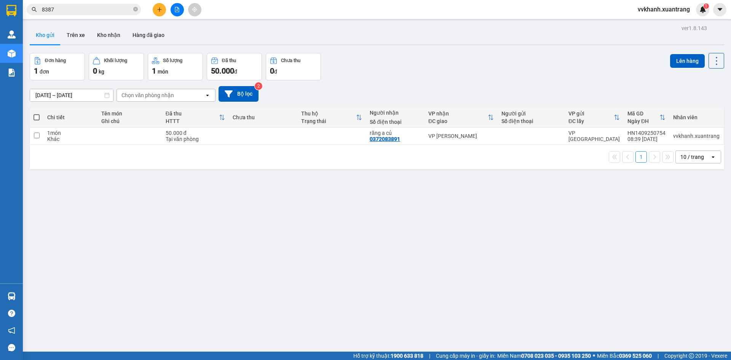
click at [175, 13] on button at bounding box center [177, 9] width 13 height 13
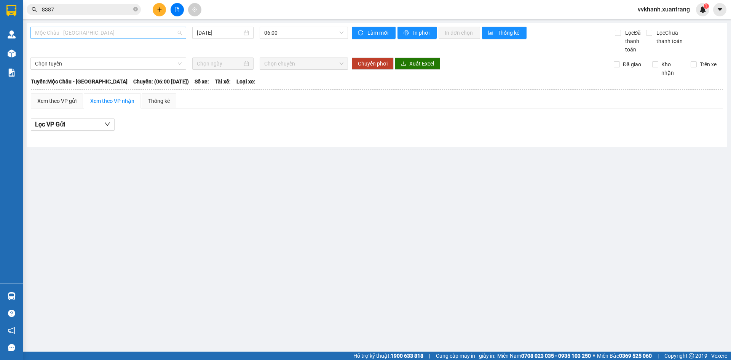
click at [123, 35] on span "Mộc Châu - Mỹ Đình" at bounding box center [108, 32] width 147 height 11
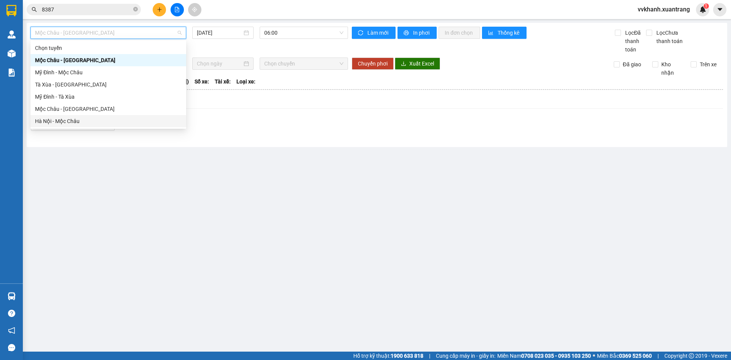
click at [100, 119] on div "Hà Nội - Mộc Châu" at bounding box center [108, 121] width 147 height 8
type input "14/09/2025"
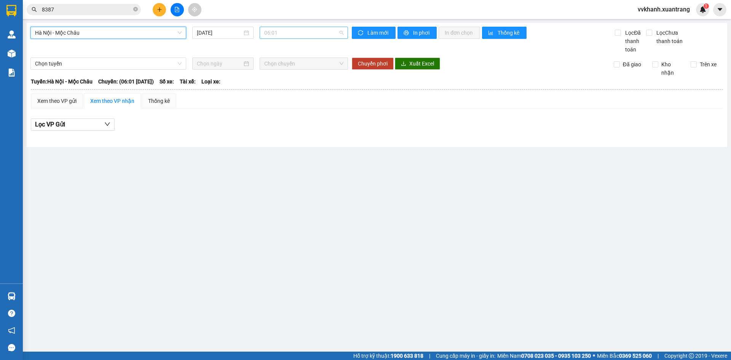
click at [295, 30] on span "06:01" at bounding box center [303, 32] width 79 height 11
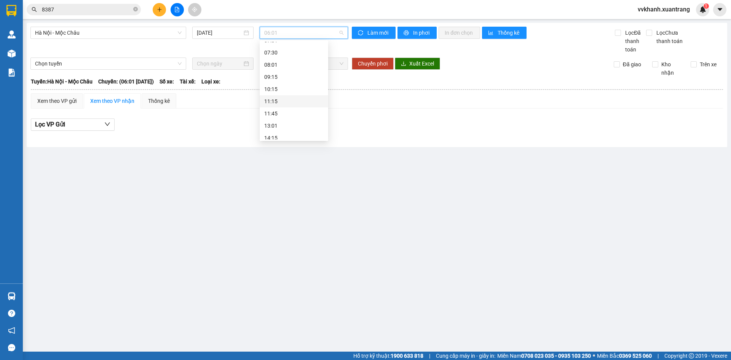
scroll to position [110, 0]
click at [292, 134] on div "19:15" at bounding box center [293, 133] width 59 height 8
click at [286, 35] on span "19:15" at bounding box center [303, 32] width 79 height 11
click at [282, 51] on div "09:15" at bounding box center [293, 49] width 59 height 8
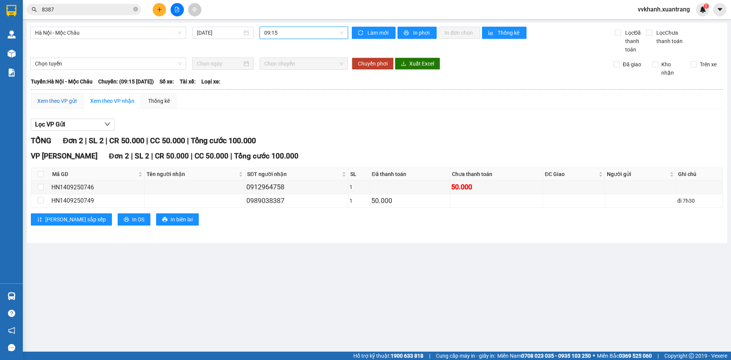
click at [58, 104] on div "Xem theo VP gửi" at bounding box center [56, 101] width 39 height 8
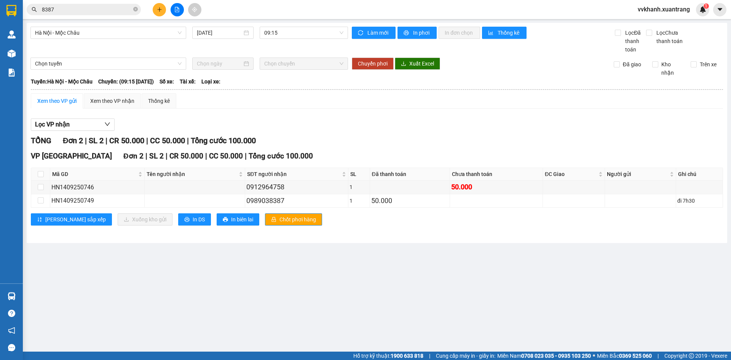
click at [37, 173] on th at bounding box center [40, 174] width 19 height 13
click at [40, 173] on input "checkbox" at bounding box center [41, 174] width 6 height 6
checkbox input "true"
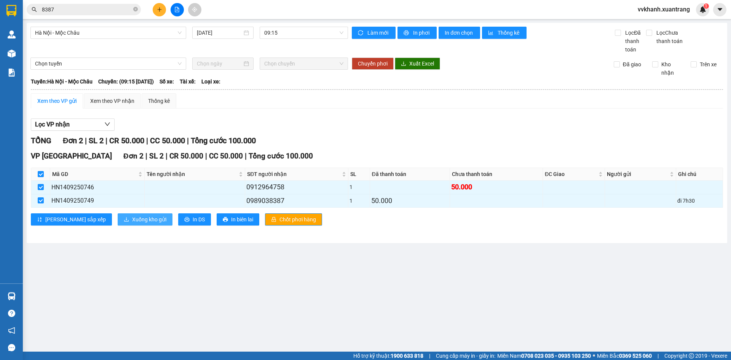
click at [132, 216] on span "Xuống kho gửi" at bounding box center [149, 219] width 34 height 8
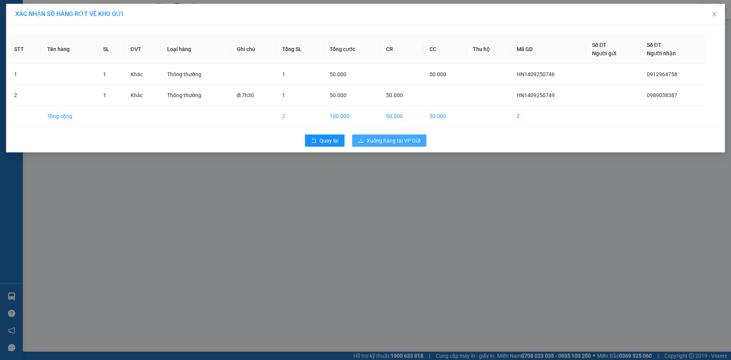
click at [388, 143] on span "Xuống hàng tại VP Gửi" at bounding box center [394, 140] width 54 height 8
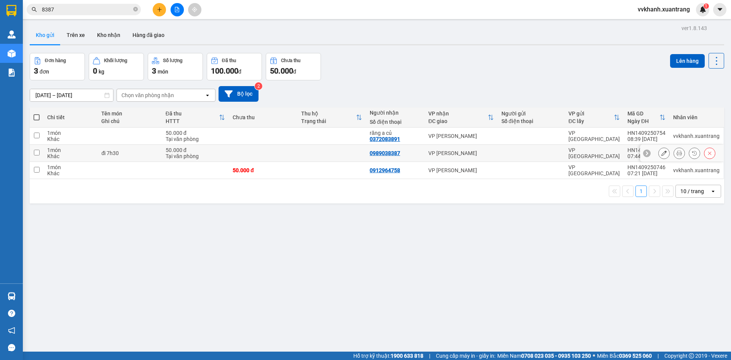
click at [661, 155] on button at bounding box center [663, 153] width 11 height 13
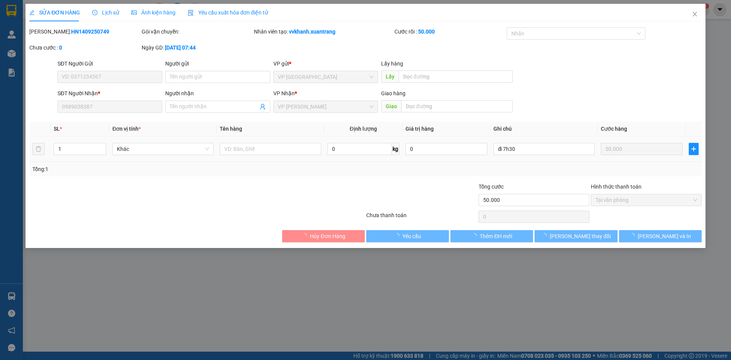
type input "0989038387"
type input "50.000"
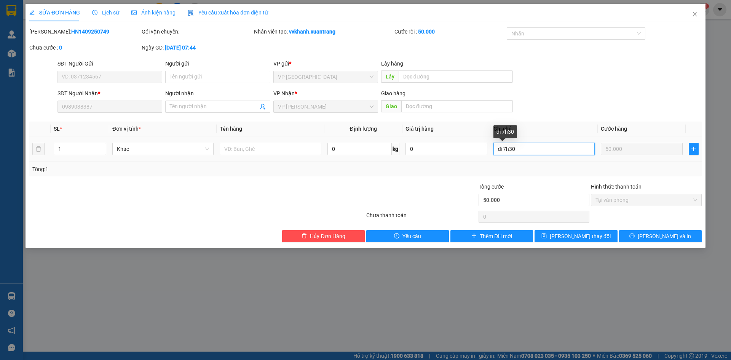
click at [531, 148] on input "đi 7h30" at bounding box center [543, 149] width 101 height 12
type input "đ"
click at [581, 233] on span "Lưu thay đổi" at bounding box center [580, 236] width 61 height 8
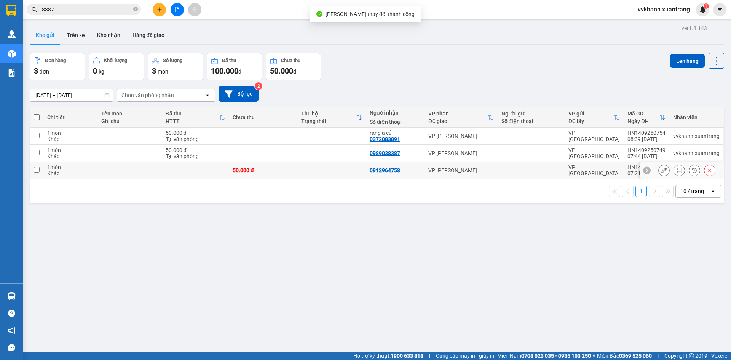
click at [660, 167] on button at bounding box center [663, 170] width 11 height 13
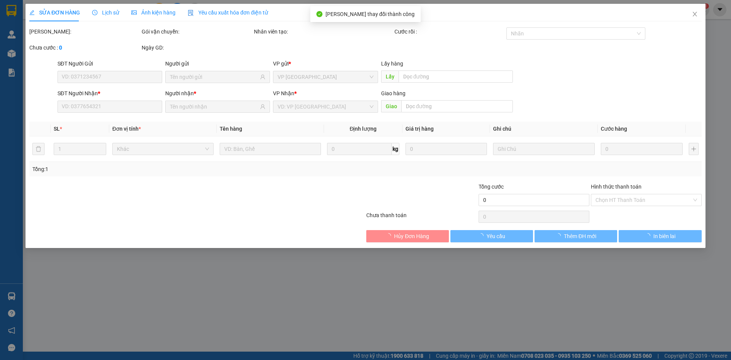
type input "0912964758"
type input "50.000"
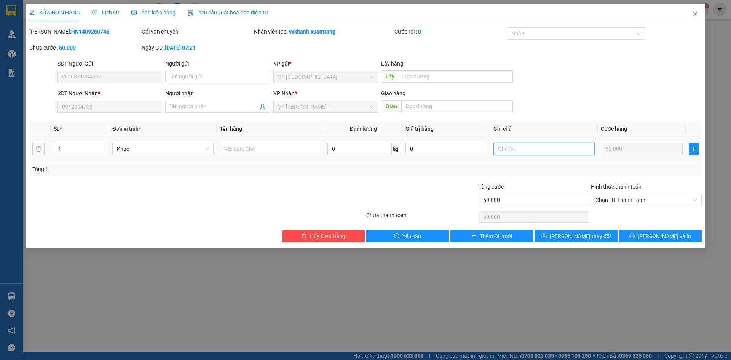
click at [529, 150] on input "text" at bounding box center [543, 149] width 101 height 12
type input "d"
type input "đi 7h309"
click at [599, 232] on button "Lưu thay đổi" at bounding box center [575, 236] width 83 height 12
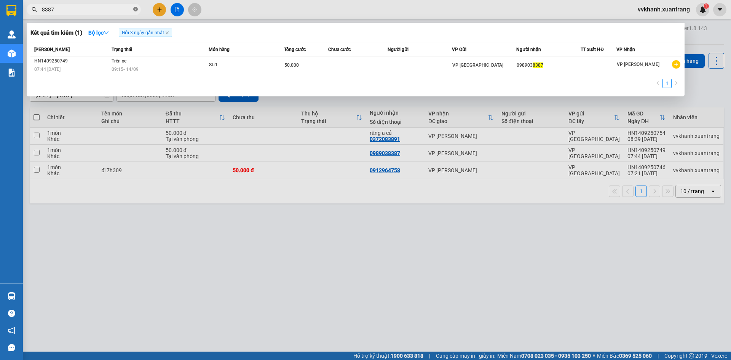
click at [137, 11] on icon "close-circle" at bounding box center [135, 9] width 5 height 5
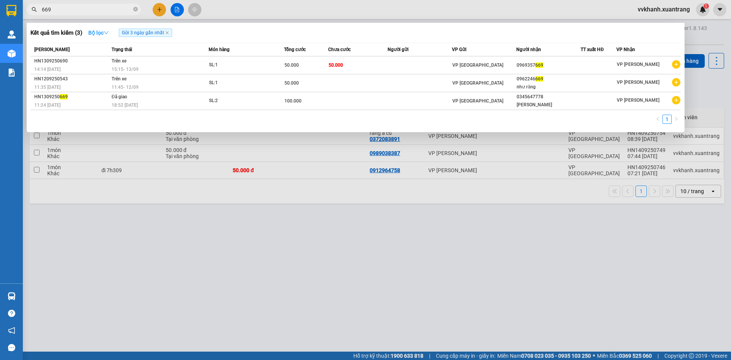
type input "669"
click at [107, 33] on icon "down" at bounding box center [106, 32] width 5 height 5
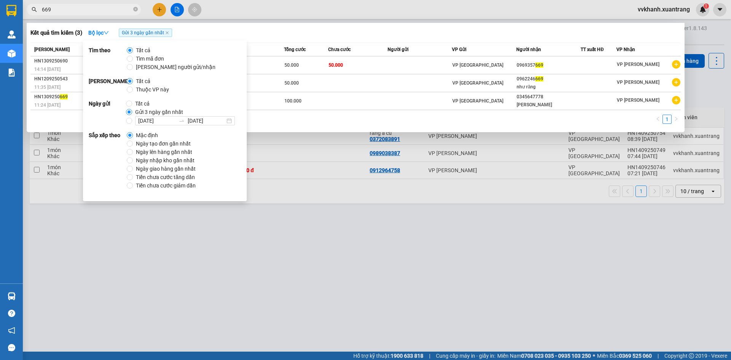
click at [225, 32] on div "Kết quả tìm kiếm ( 3 ) Bộ lọc Gửi 3 ngày gần nhất" at bounding box center [355, 33] width 650 height 12
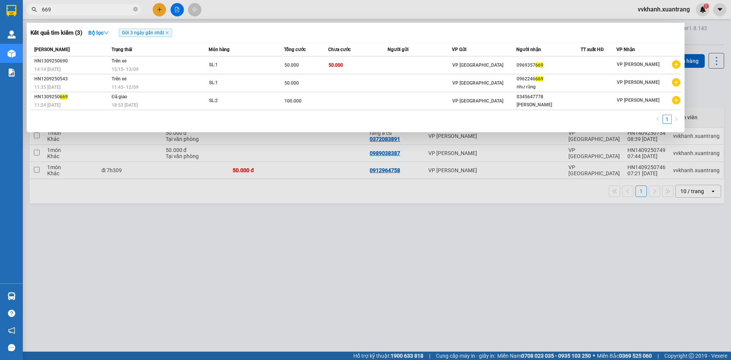
click at [424, 236] on div at bounding box center [365, 180] width 731 height 360
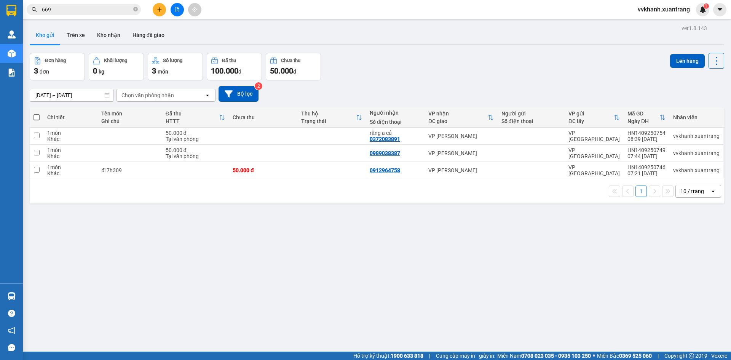
click at [36, 116] on span at bounding box center [36, 117] width 6 height 6
click at [37, 113] on input "checkbox" at bounding box center [37, 113] width 0 height 0
checkbox input "true"
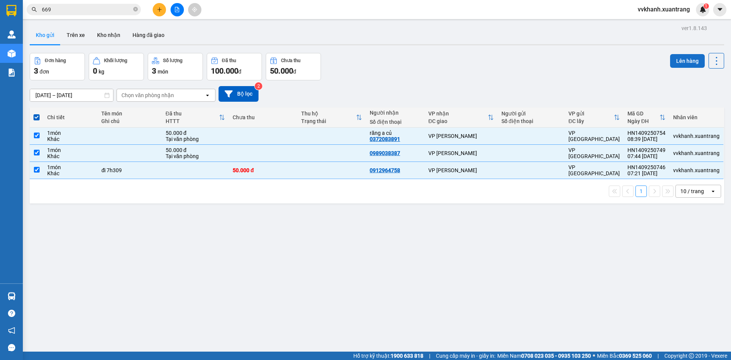
click at [672, 67] on button "Lên hàng" at bounding box center [687, 61] width 35 height 14
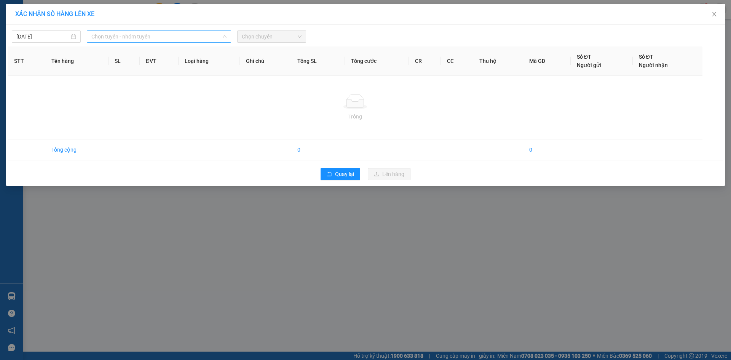
click at [113, 34] on span "Chọn tuyến - nhóm tuyến" at bounding box center [158, 36] width 135 height 11
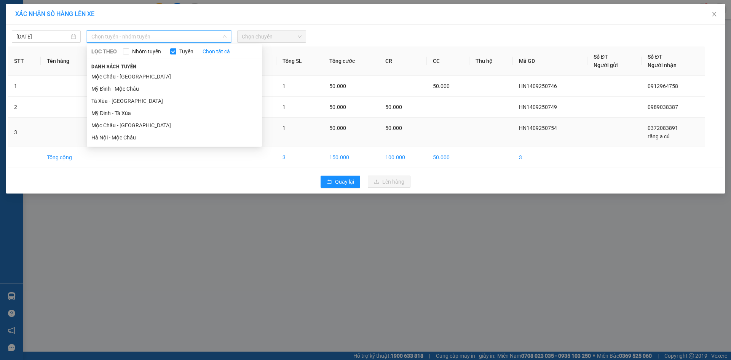
click at [124, 139] on li "Hà Nội - Mộc Châu" at bounding box center [174, 137] width 175 height 12
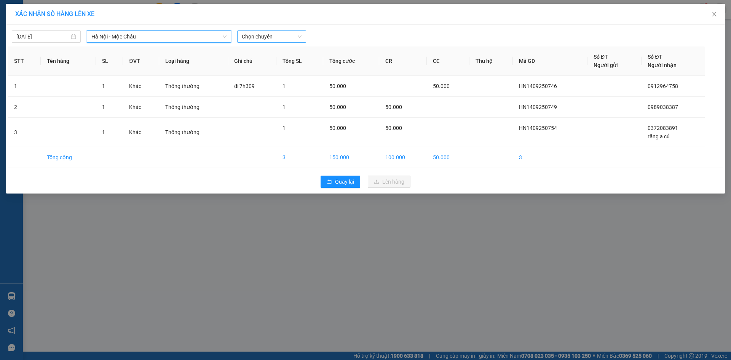
click at [274, 37] on span "Chọn chuyến" at bounding box center [272, 36] width 60 height 11
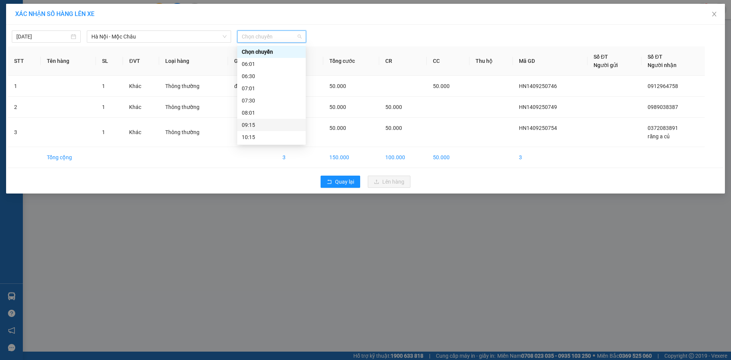
click at [259, 124] on div "09:15" at bounding box center [271, 125] width 59 height 8
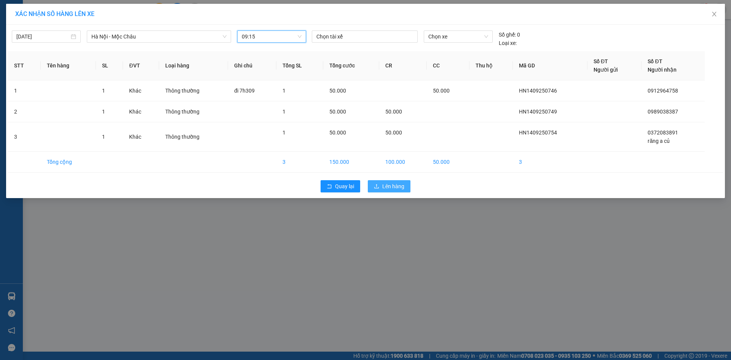
click at [380, 189] on button "Lên hàng" at bounding box center [389, 186] width 43 height 12
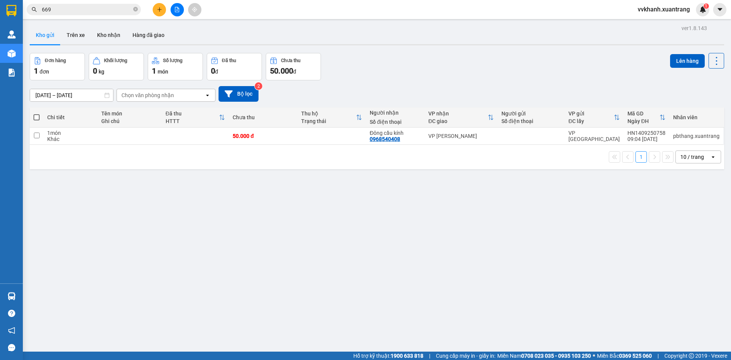
click at [36, 119] on span at bounding box center [36, 117] width 6 height 6
click at [37, 113] on input "checkbox" at bounding box center [37, 113] width 0 height 0
checkbox input "true"
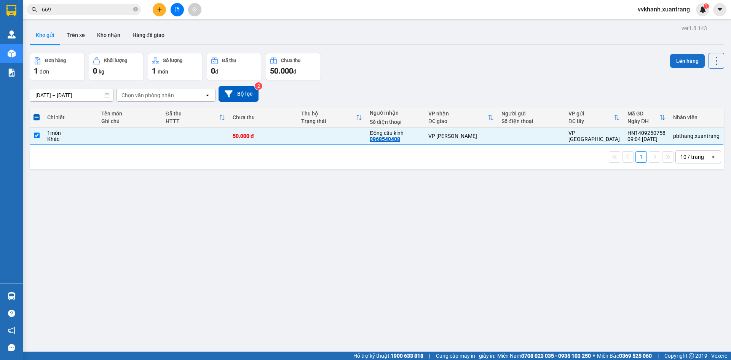
click at [684, 59] on button "Lên hàng" at bounding box center [687, 61] width 35 height 14
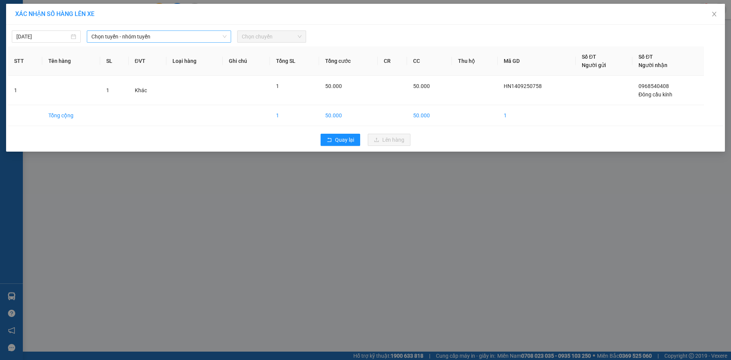
click at [167, 34] on span "Chọn tuyến - nhóm tuyến" at bounding box center [158, 36] width 135 height 11
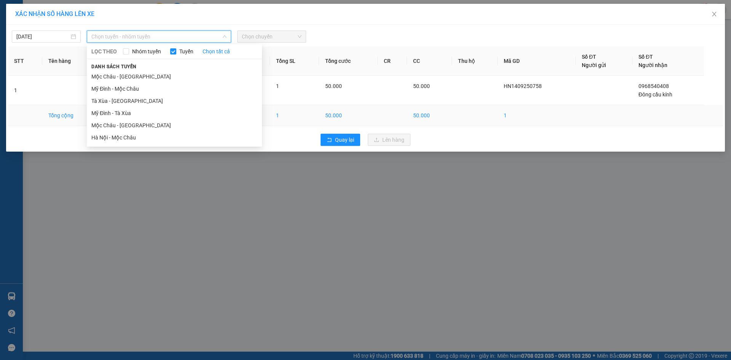
click at [140, 133] on li "Hà Nội - Mộc Châu" at bounding box center [174, 137] width 175 height 12
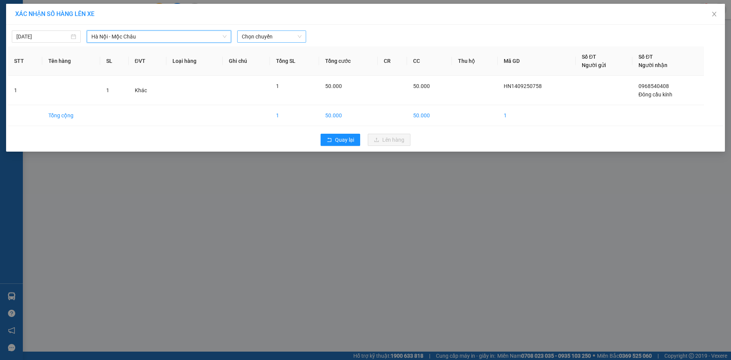
click at [281, 42] on div "14/09/2025 Hà Nội - Mộc Châu Hà Nội - Mộc Châu LỌC THEO Nhóm tuyến Tuyến Chọn t…" at bounding box center [365, 88] width 719 height 127
click at [283, 33] on span "Chọn chuyến" at bounding box center [272, 36] width 60 height 11
click at [271, 59] on div "10:15" at bounding box center [271, 65] width 69 height 12
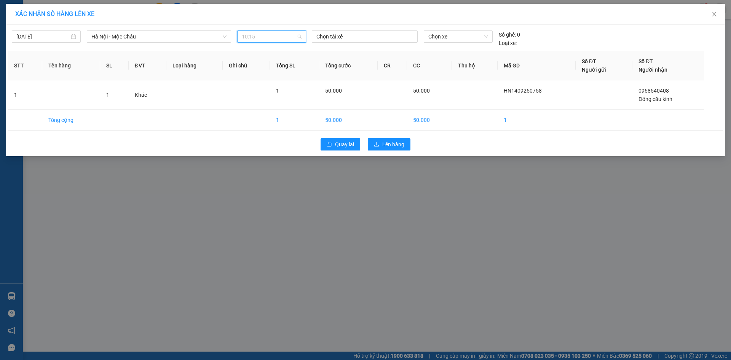
click at [267, 33] on span "10:15" at bounding box center [272, 36] width 60 height 11
click at [270, 56] on div "09:15" at bounding box center [271, 53] width 59 height 8
click at [401, 145] on span "Lên hàng" at bounding box center [393, 144] width 22 height 8
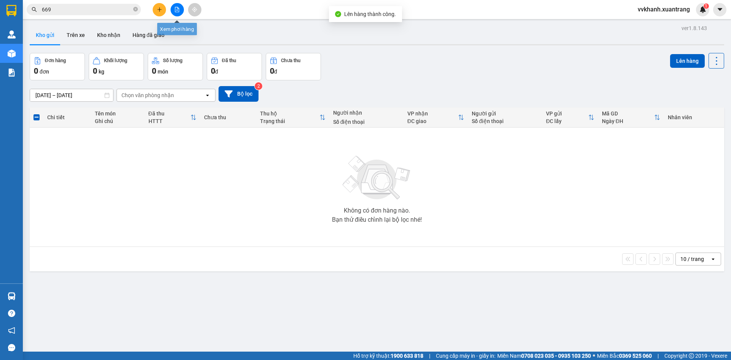
click at [182, 11] on button at bounding box center [177, 9] width 13 height 13
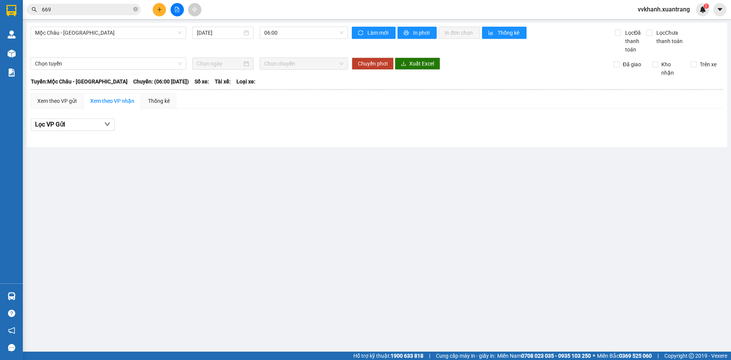
click at [155, 40] on div "Mộc Châu - Mỹ Đình 14/09/2025 06:00" at bounding box center [188, 40] width 317 height 27
click at [141, 38] on span "Mộc Châu - Mỹ Đình" at bounding box center [108, 32] width 147 height 11
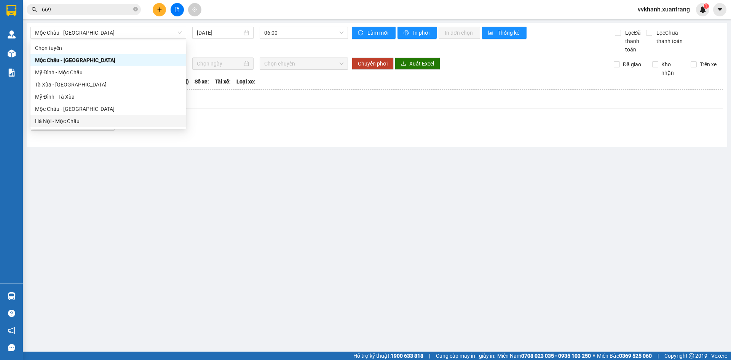
drag, startPoint x: 312, startPoint y: 213, endPoint x: 168, endPoint y: 24, distance: 237.6
click at [310, 210] on main "Mộc Châu - Mỹ Đình 14/09/2025 06:00 Làm mới In phơi In đơn chọn Thống kê Lọc Đã…" at bounding box center [365, 175] width 731 height 351
